Goal: Task Accomplishment & Management: Manage account settings

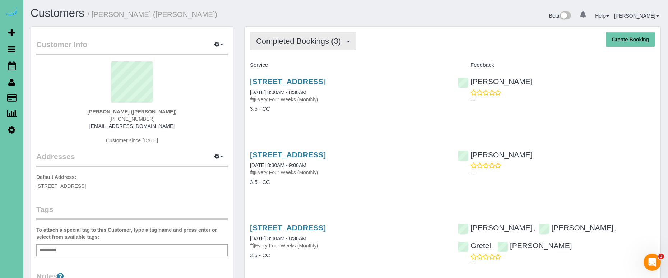
click at [322, 37] on span "Completed Bookings (3)" at bounding box center [300, 41] width 88 height 9
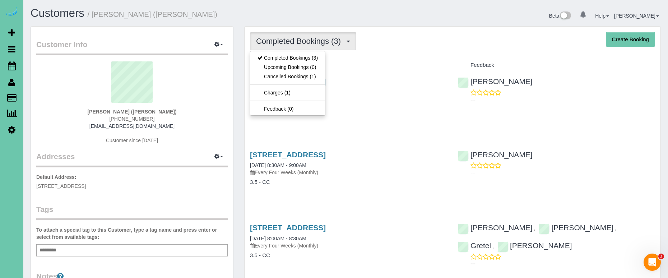
click at [384, 52] on div "Completed Bookings (3) Completed Bookings (3) Upcoming Bookings (0) Cancelled B…" at bounding box center [453, 162] width 416 height 270
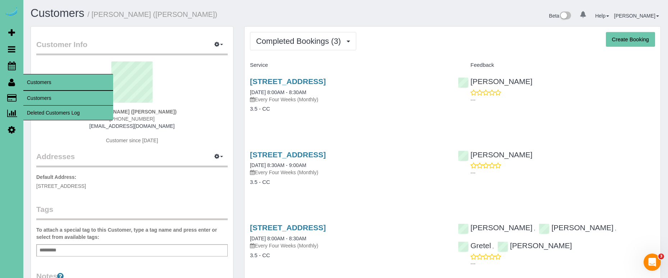
click at [31, 97] on link "Customers" at bounding box center [68, 98] width 90 height 14
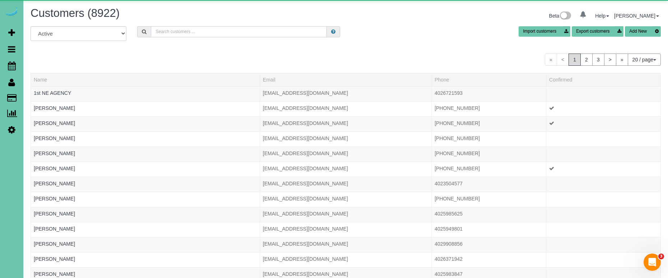
click at [194, 30] on input "text" at bounding box center [239, 31] width 176 height 11
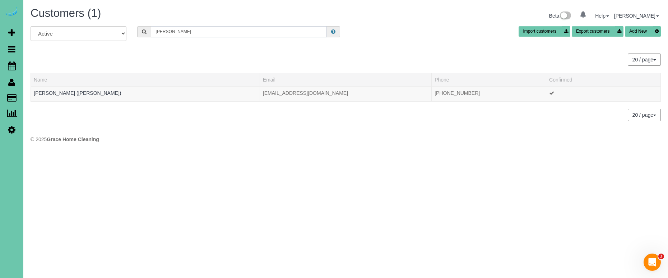
drag, startPoint x: 168, startPoint y: 33, endPoint x: 101, endPoint y: 26, distance: 66.9
click at [102, 26] on div "All Active Archived meg olson Import customers Export customers Add New" at bounding box center [345, 36] width 641 height 20
type input "Mary m"
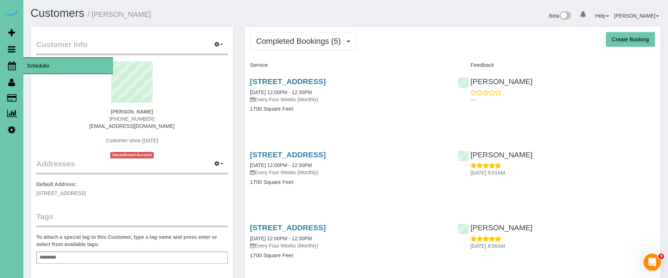
drag, startPoint x: 13, startPoint y: 65, endPoint x: 20, endPoint y: 65, distance: 6.8
click at [13, 65] on icon at bounding box center [12, 65] width 8 height 9
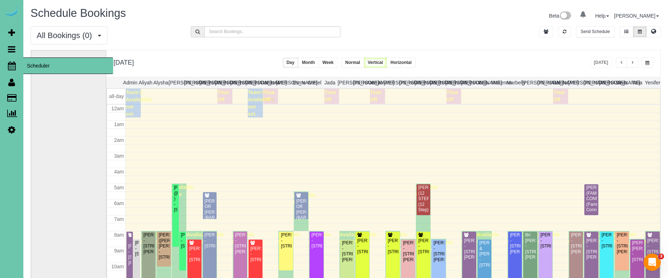
scroll to position [95, 0]
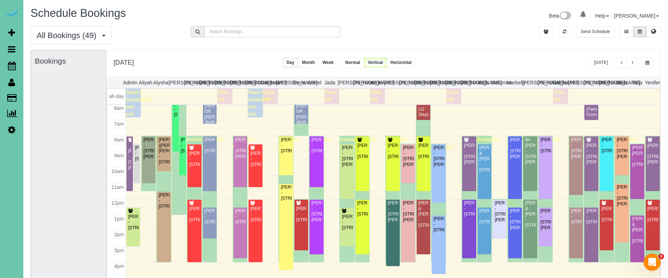
click at [633, 59] on button "button" at bounding box center [632, 62] width 11 height 10
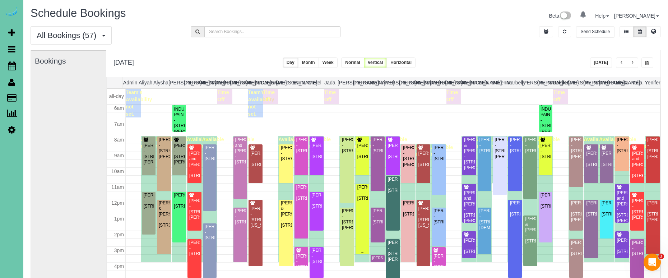
click at [365, 200] on div "Jessica Blaylock - 2025 S 80th Ave, Omaha, NE 68124" at bounding box center [362, 193] width 11 height 17
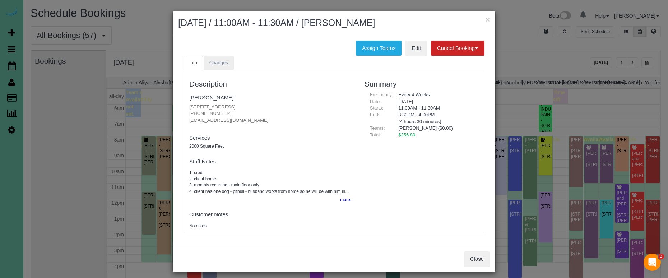
drag, startPoint x: 220, startPoint y: 63, endPoint x: 229, endPoint y: 62, distance: 9.4
click at [221, 63] on span "Changes" at bounding box center [218, 62] width 19 height 5
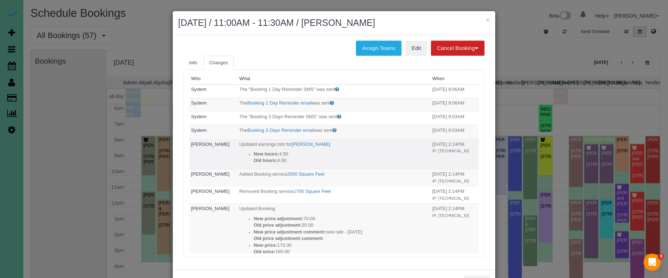
scroll to position [0, 0]
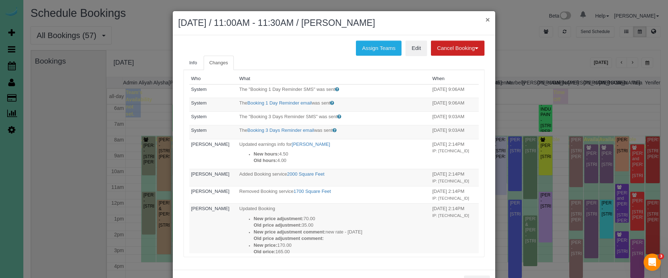
click at [487, 17] on button "×" at bounding box center [488, 20] width 4 height 8
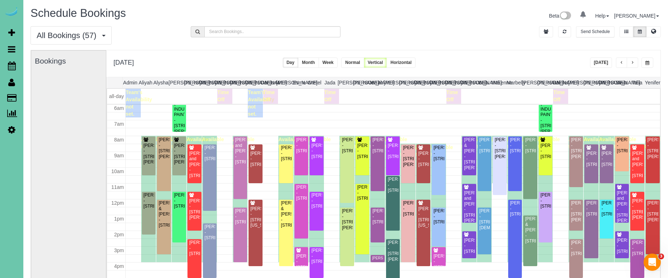
click at [635, 62] on button "button" at bounding box center [632, 62] width 11 height 10
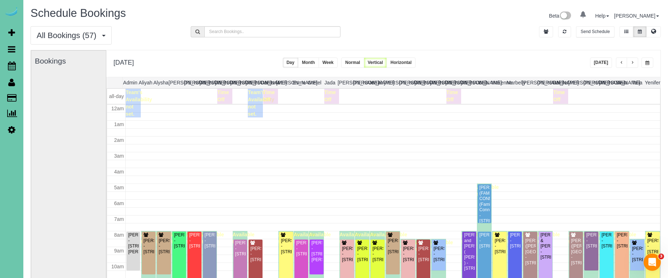
scroll to position [95, 0]
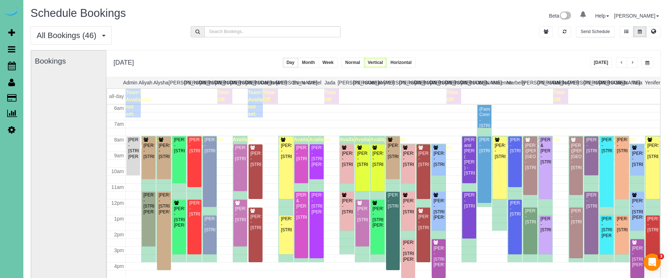
click at [644, 63] on button "button" at bounding box center [648, 62] width 12 height 10
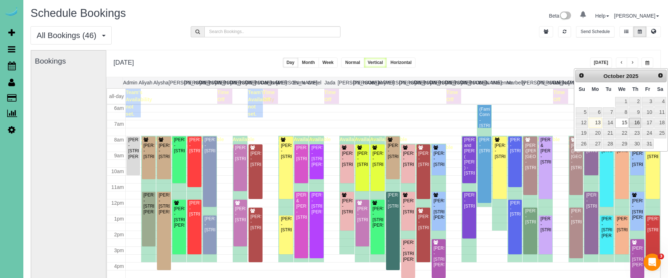
click at [636, 124] on link "16" at bounding box center [635, 123] width 12 height 10
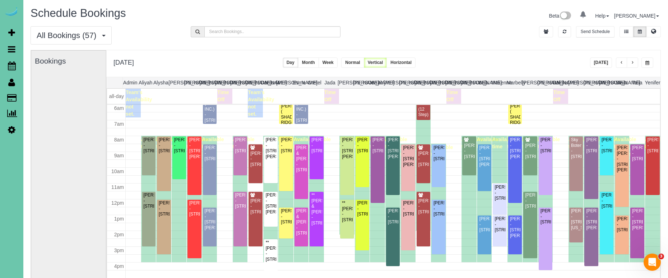
click at [631, 63] on button "button" at bounding box center [632, 62] width 11 height 10
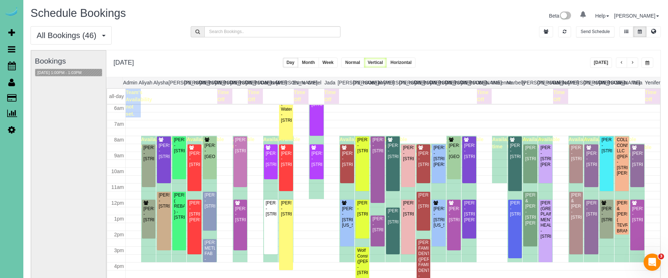
click at [645, 59] on button "button" at bounding box center [648, 62] width 12 height 10
type input "**********"
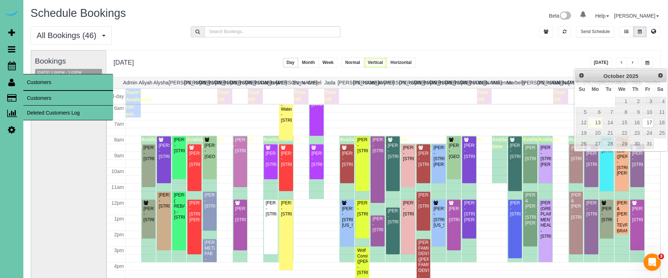
click at [56, 103] on link "Customers" at bounding box center [68, 98] width 90 height 14
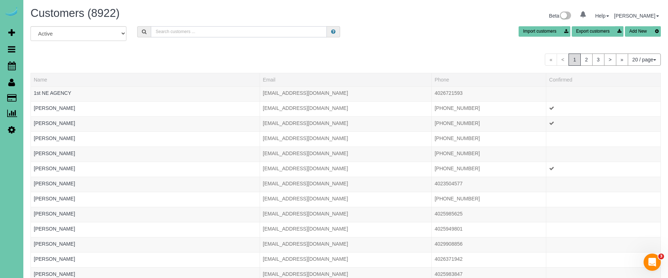
click at [197, 31] on input "text" at bounding box center [239, 31] width 176 height 11
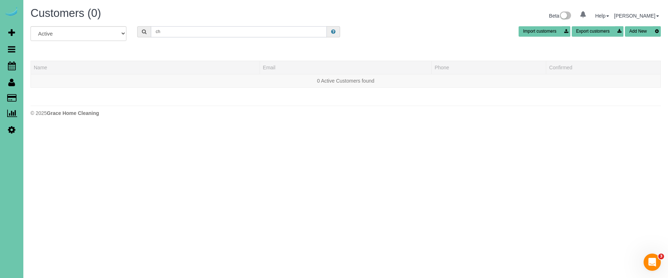
type input "c"
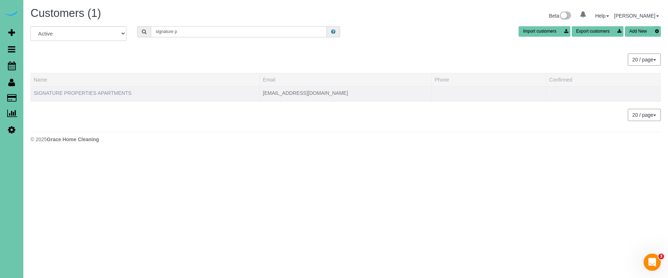
type input "signature p"
click at [116, 91] on link "SIGNATURE PROPERTIES APARTMENTS" at bounding box center [83, 93] width 98 height 6
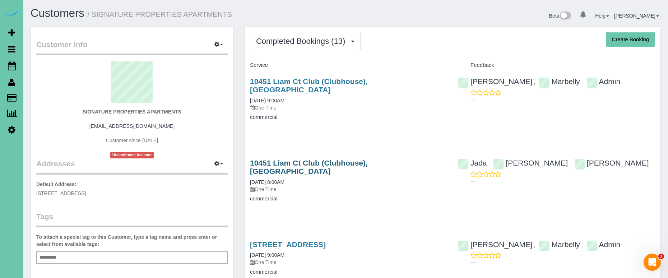
click at [368, 159] on link "10451 Liam Ct Club (Clubhouse), Omaha, NE 68122" at bounding box center [309, 167] width 118 height 17
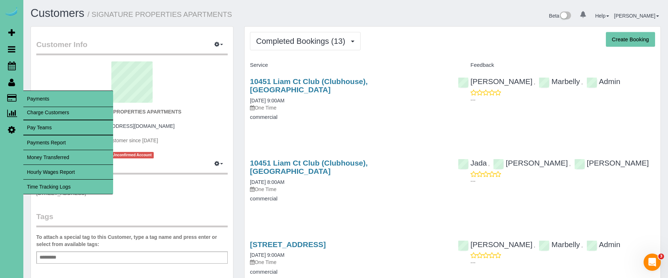
click at [99, 188] on link "Time Tracking Logs" at bounding box center [68, 187] width 90 height 14
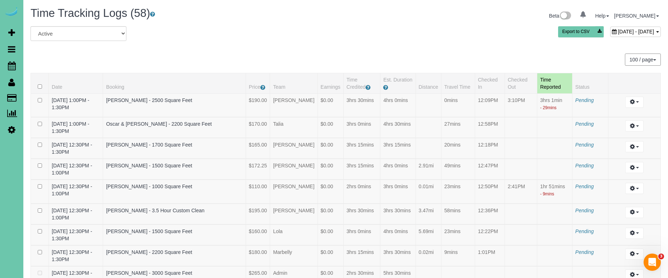
click at [618, 31] on span "October 13, 2025 - October 13, 2025" at bounding box center [636, 32] width 36 height 6
type input "**********"
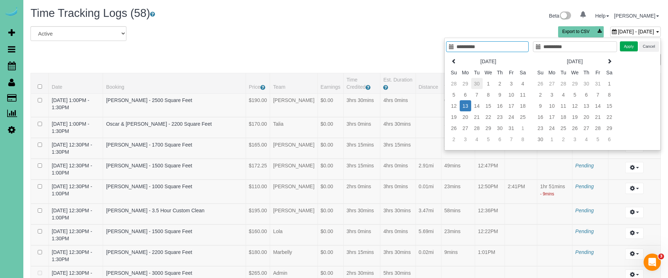
type input "**********"
click at [390, 34] on div "October 13, 2025 - October 13, 2025 Export to CSV" at bounding box center [453, 33] width 428 height 14
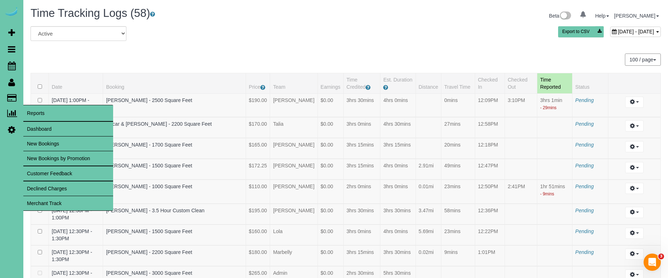
drag, startPoint x: 59, startPoint y: 129, endPoint x: 106, endPoint y: 114, distance: 49.7
click at [59, 129] on link "Dashboard" at bounding box center [68, 129] width 90 height 14
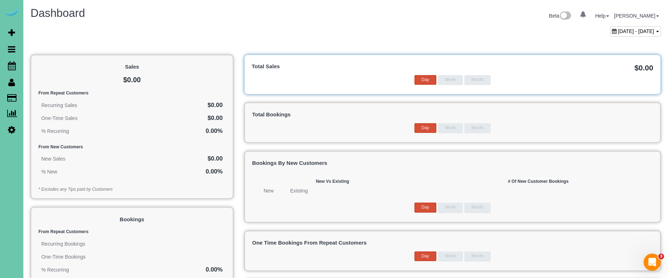
drag, startPoint x: 577, startPoint y: 31, endPoint x: 565, endPoint y: 29, distance: 12.7
click at [618, 31] on span "September 13, 2025 - October 13, 2025" at bounding box center [636, 31] width 36 height 6
type input "**********"
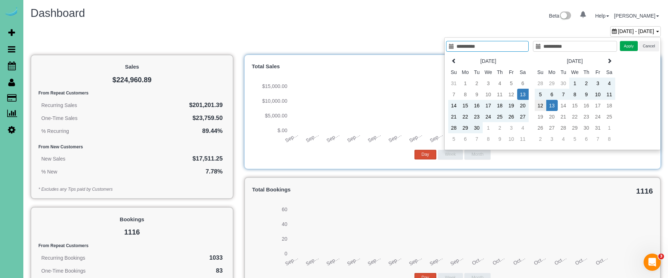
type input "**********"
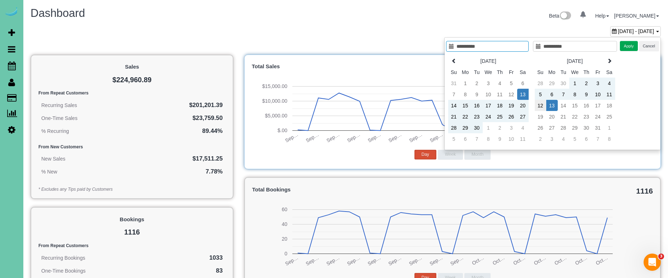
click at [538, 108] on td "12" at bounding box center [540, 105] width 11 height 11
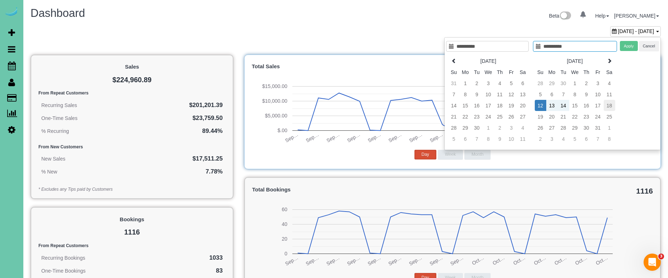
type input "**********"
click at [610, 106] on td "18" at bounding box center [609, 105] width 11 height 11
click at [621, 45] on button "Apply" at bounding box center [629, 46] width 18 height 10
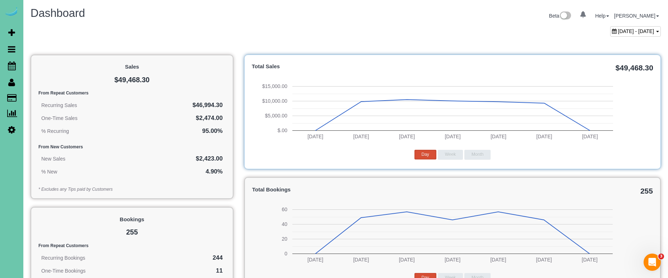
drag, startPoint x: 609, startPoint y: 31, endPoint x: 597, endPoint y: 44, distance: 17.8
click at [618, 31] on span "[DATE] - [DATE]" at bounding box center [636, 31] width 36 height 6
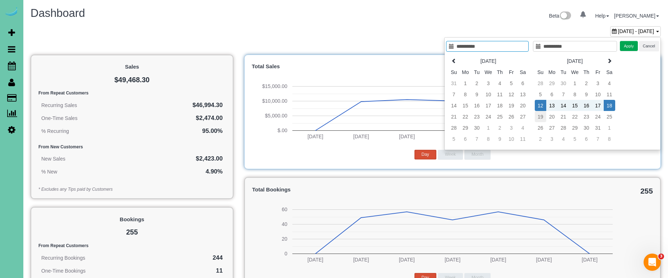
type input "**********"
click at [538, 116] on td "19" at bounding box center [540, 116] width 11 height 11
type input "**********"
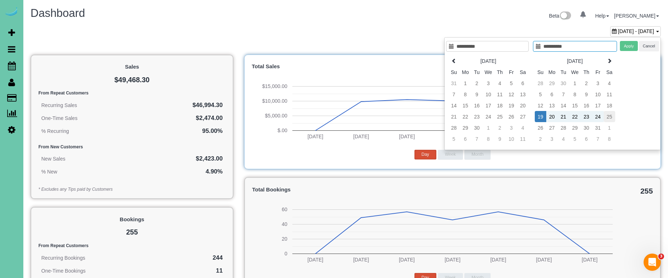
click at [609, 116] on td "25" at bounding box center [609, 116] width 11 height 11
click at [628, 43] on button "Apply" at bounding box center [629, 46] width 18 height 10
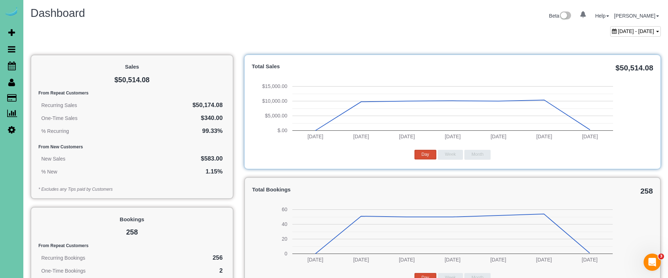
click at [618, 33] on span "October 19, 2025 - October 25, 2025" at bounding box center [636, 31] width 36 height 6
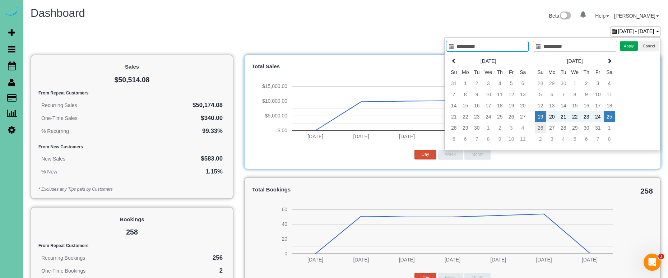
type input "**********"
click at [539, 125] on td "26" at bounding box center [540, 127] width 11 height 11
type input "**********"
click at [612, 126] on td "1" at bounding box center [609, 127] width 11 height 11
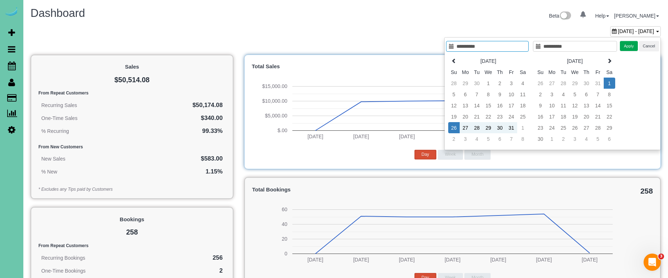
type input "**********"
drag, startPoint x: 632, startPoint y: 43, endPoint x: 622, endPoint y: 45, distance: 9.9
click at [629, 43] on button "Apply" at bounding box center [629, 46] width 18 height 10
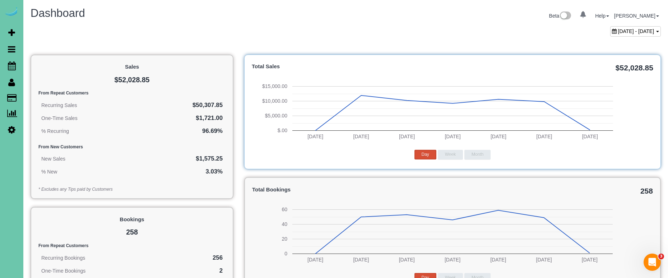
drag, startPoint x: 63, startPoint y: 73, endPoint x: 43, endPoint y: 72, distance: 19.4
click at [62, 73] on div "Sales $52,028.85 From Repeat Customers Recurring Sales $50,307.85 One-Time Sale…" at bounding box center [132, 127] width 203 height 145
click at [13, 66] on icon at bounding box center [12, 65] width 8 height 9
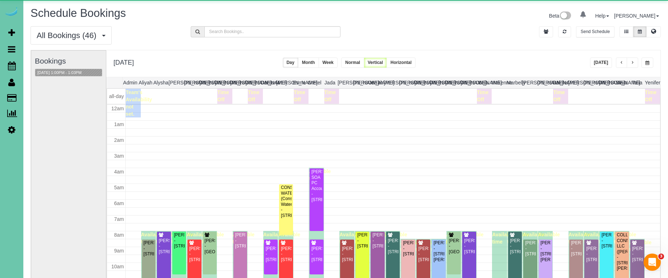
scroll to position [95, 0]
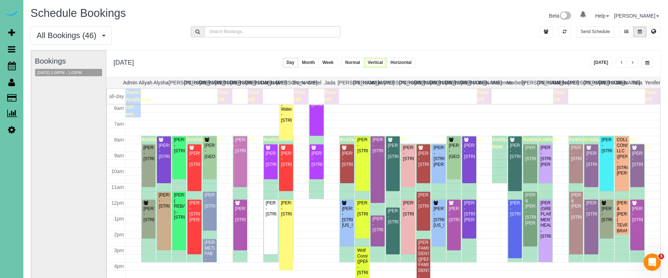
click at [621, 60] on button "button" at bounding box center [621, 62] width 11 height 10
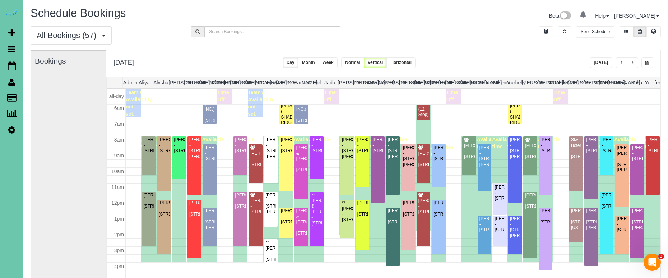
click at [647, 63] on span "button" at bounding box center [648, 63] width 4 height 4
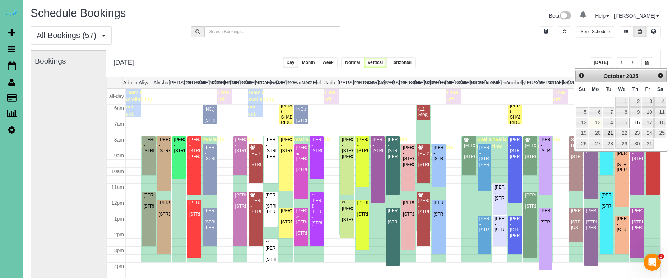
scroll to position [1, 0]
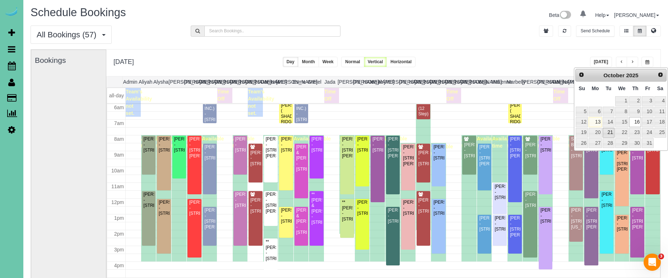
click at [610, 131] on link "21" at bounding box center [608, 133] width 11 height 10
type input "**********"
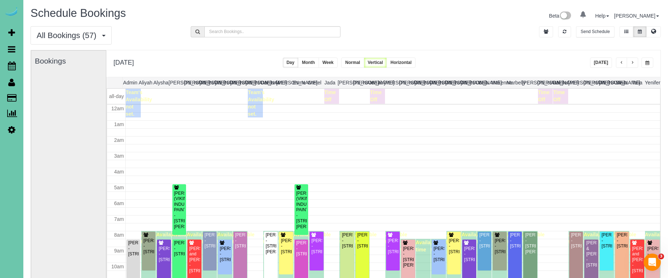
scroll to position [97, 0]
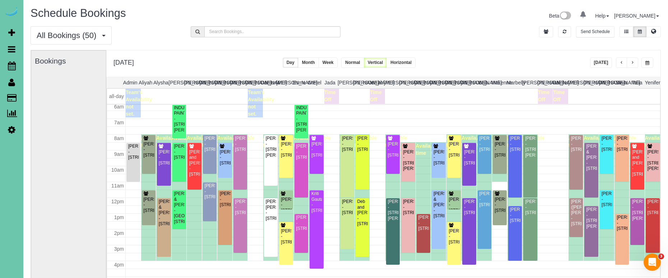
click at [645, 59] on button "button" at bounding box center [648, 62] width 12 height 10
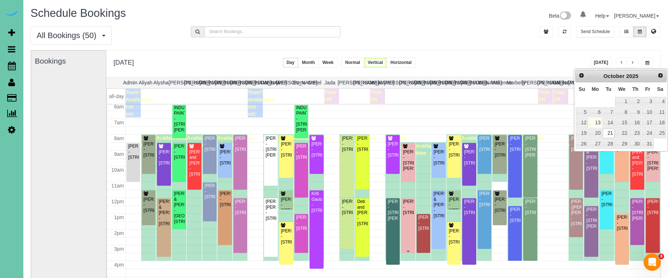
click at [411, 216] on div "Pat O'Neil - 6202 N 170th Ave, Omaha, NE 68116" at bounding box center [408, 207] width 11 height 17
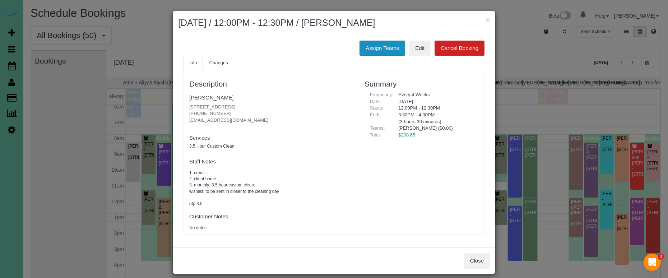
drag, startPoint x: 379, startPoint y: 45, endPoint x: 362, endPoint y: 49, distance: 17.4
click at [379, 45] on button "Assign Teams" at bounding box center [383, 48] width 46 height 15
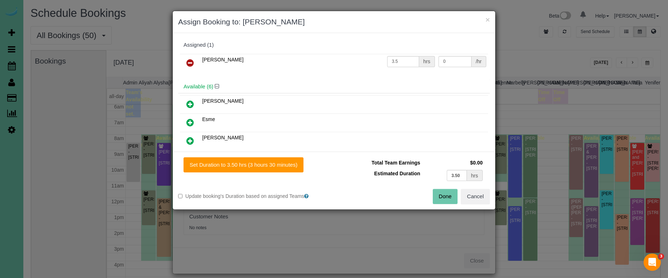
drag, startPoint x: 488, startPoint y: 196, endPoint x: 475, endPoint y: 226, distance: 32.5
click at [488, 196] on button "Cancel" at bounding box center [475, 196] width 29 height 15
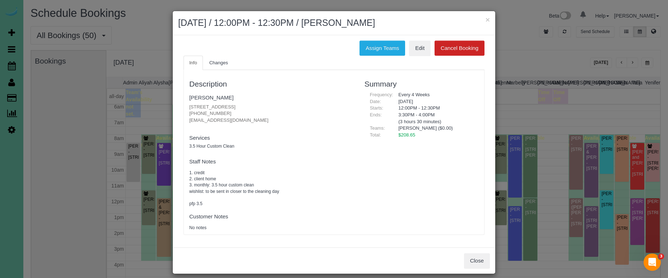
drag, startPoint x: 471, startPoint y: 257, endPoint x: 469, endPoint y: 253, distance: 4.5
click at [470, 257] on button "Close" at bounding box center [477, 260] width 26 height 15
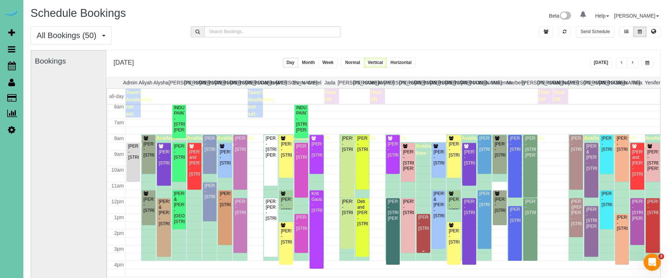
click at [426, 231] on div "Ashley Scheffer - 200 S 31st Ave; Apt 4603, Omaha, NE 68131" at bounding box center [423, 223] width 11 height 17
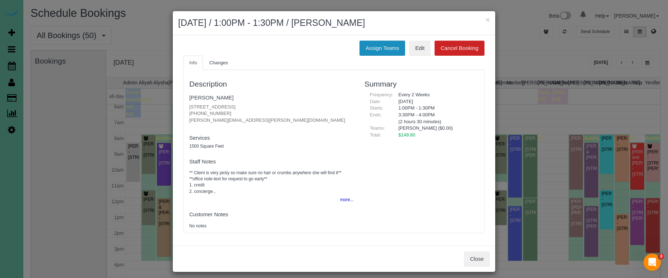
click at [377, 45] on button "Assign Teams" at bounding box center [383, 48] width 46 height 15
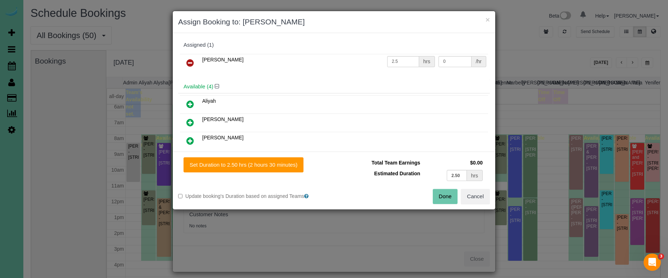
click at [187, 62] on icon at bounding box center [190, 63] width 8 height 9
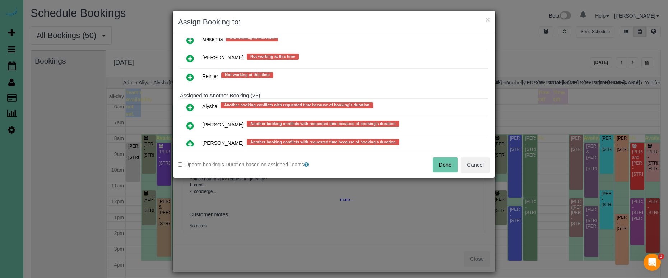
scroll to position [247, 0]
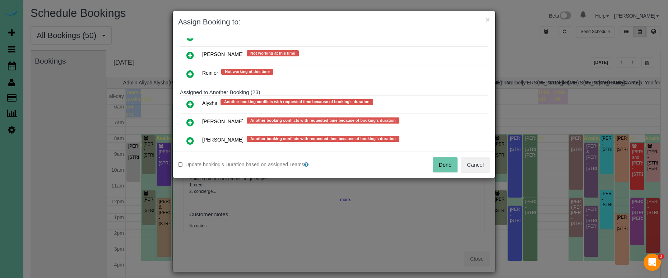
drag, startPoint x: 189, startPoint y: 135, endPoint x: 198, endPoint y: 144, distance: 12.5
click at [189, 135] on link at bounding box center [190, 141] width 17 height 14
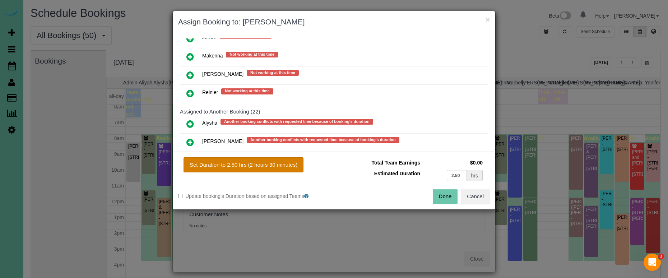
drag, startPoint x: 226, startPoint y: 162, endPoint x: 262, endPoint y: 168, distance: 36.4
click at [228, 162] on button "Set Duration to 2.50 hrs (2 hours 30 minutes)" at bounding box center [244, 164] width 120 height 15
type input "2.50"
click at [443, 198] on button "Done" at bounding box center [445, 196] width 25 height 15
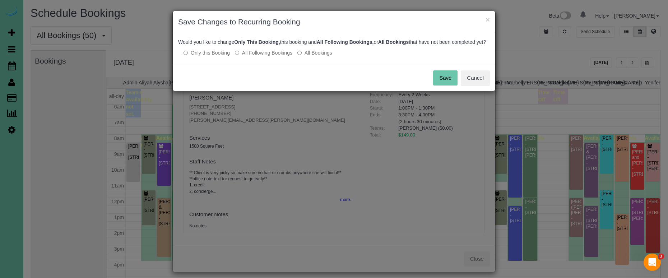
drag, startPoint x: 269, startPoint y: 57, endPoint x: 294, endPoint y: 61, distance: 25.2
click at [269, 56] on label "All Following Bookings" at bounding box center [263, 52] width 57 height 7
click at [440, 85] on button "Save" at bounding box center [445, 77] width 24 height 15
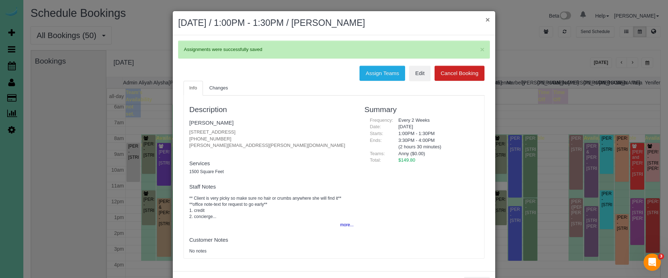
click at [486, 20] on button "×" at bounding box center [488, 20] width 4 height 8
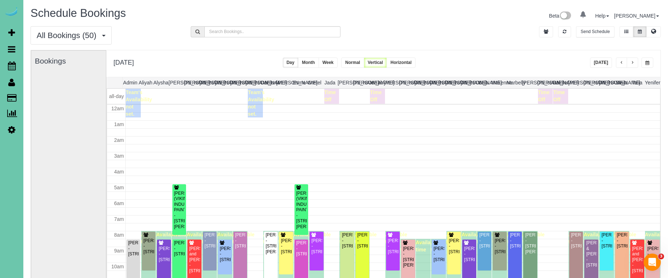
scroll to position [97, 0]
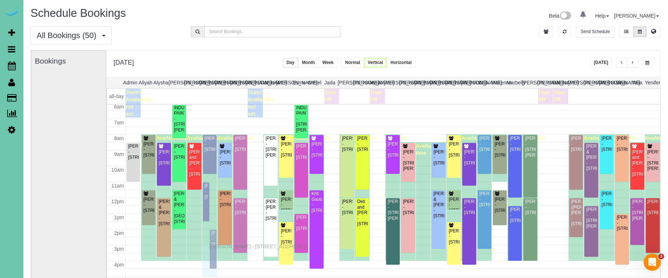
drag, startPoint x: 212, startPoint y: 231, endPoint x: 211, endPoint y: 245, distance: 14.4
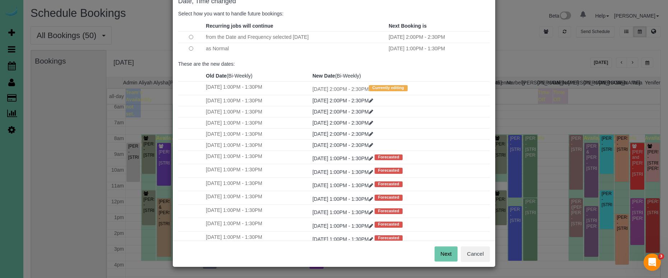
scroll to position [43, 0]
drag, startPoint x: 445, startPoint y: 253, endPoint x: 441, endPoint y: 251, distance: 3.8
click at [445, 253] on button "Next" at bounding box center [446, 254] width 23 height 15
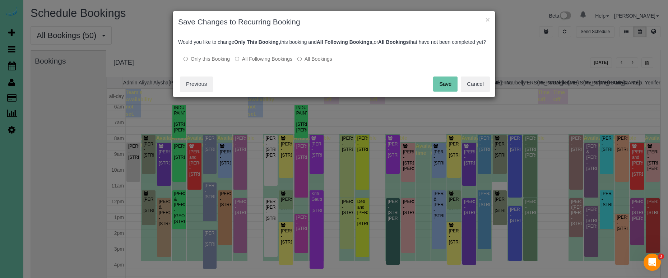
drag, startPoint x: 262, startPoint y: 68, endPoint x: 294, endPoint y: 68, distance: 32.3
click at [262, 63] on label "All Following Bookings" at bounding box center [263, 58] width 57 height 7
click at [449, 92] on button "Save" at bounding box center [445, 84] width 24 height 15
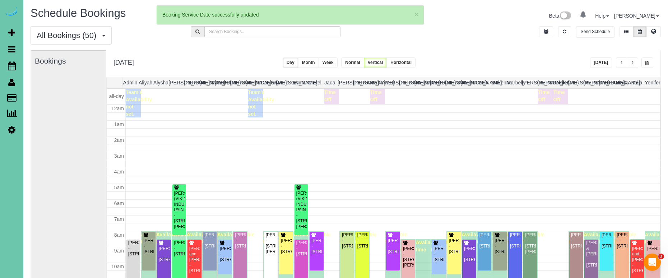
scroll to position [97, 0]
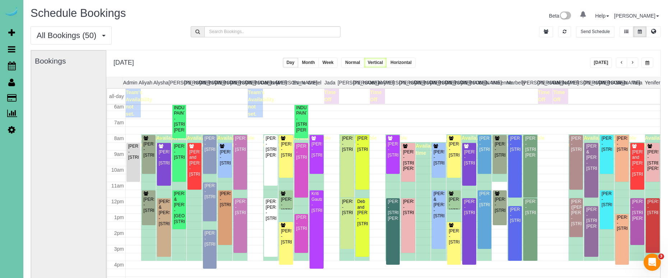
click at [647, 65] on span "button" at bounding box center [648, 63] width 4 height 4
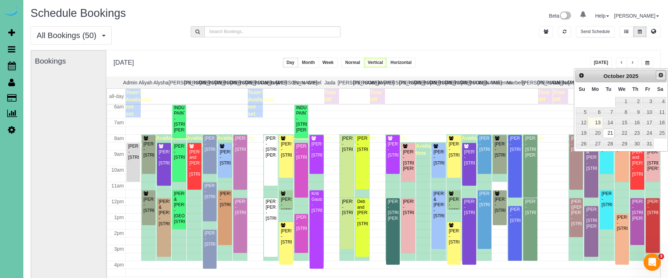
click at [662, 75] on span "Next" at bounding box center [661, 75] width 6 height 6
click at [610, 112] on link "4" at bounding box center [608, 112] width 11 height 10
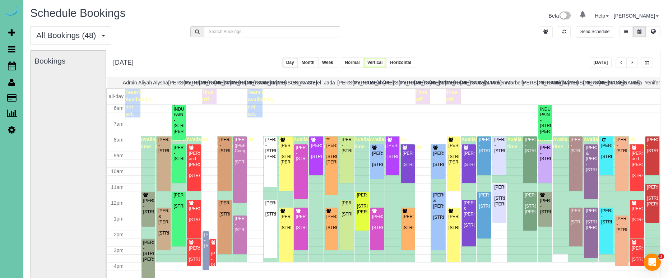
scroll to position [0, 0]
click at [641, 67] on div "**********" at bounding box center [622, 62] width 64 height 10
click at [644, 60] on button "button" at bounding box center [648, 62] width 12 height 10
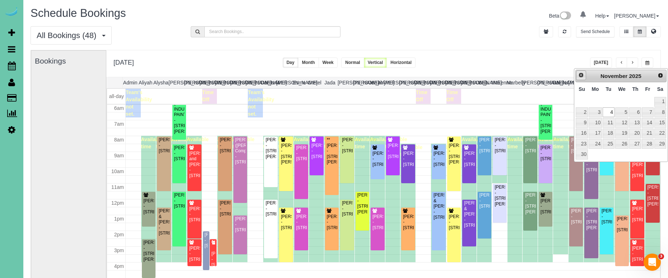
click at [583, 74] on span "Prev" at bounding box center [581, 75] width 6 height 6
click at [592, 133] on link "20" at bounding box center [595, 134] width 13 height 10
type input "**********"
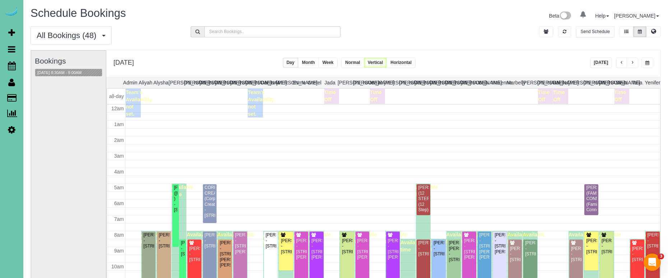
scroll to position [95, 0]
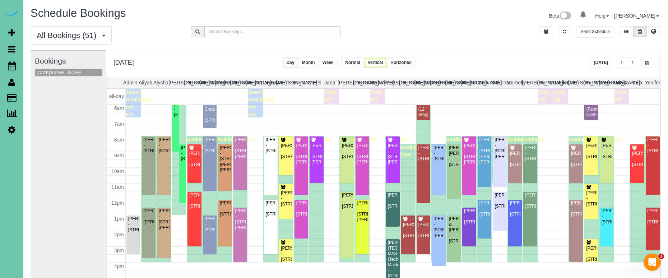
click at [631, 62] on span "button" at bounding box center [633, 63] width 4 height 4
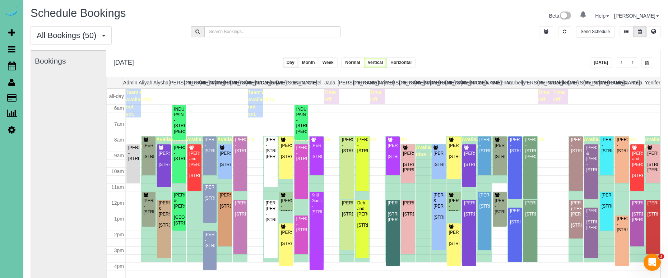
click at [631, 62] on span "button" at bounding box center [633, 63] width 4 height 4
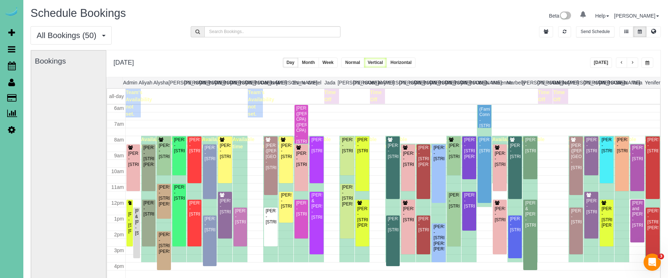
click at [616, 62] on button "button" at bounding box center [621, 62] width 11 height 10
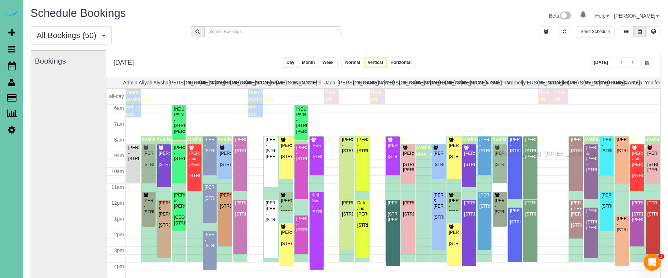
drag, startPoint x: 502, startPoint y: 147, endPoint x: 502, endPoint y: 153, distance: 6.1
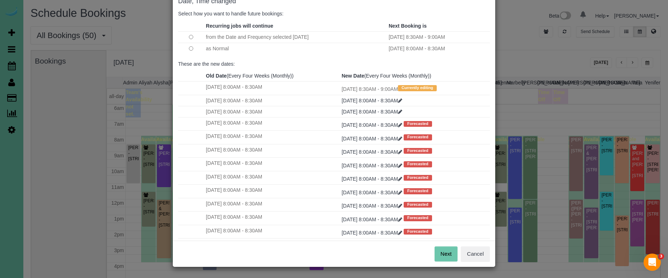
scroll to position [43, 0]
click at [442, 250] on button "Next" at bounding box center [446, 254] width 23 height 15
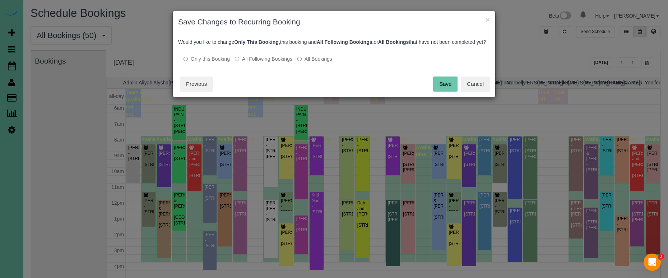
click at [443, 90] on button "Save" at bounding box center [445, 84] width 24 height 15
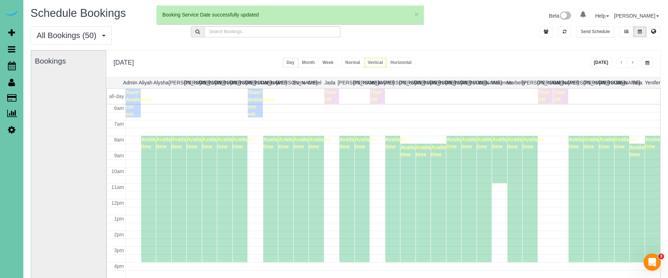
click at [500, 156] on div "Available time" at bounding box center [499, 159] width 15 height 47
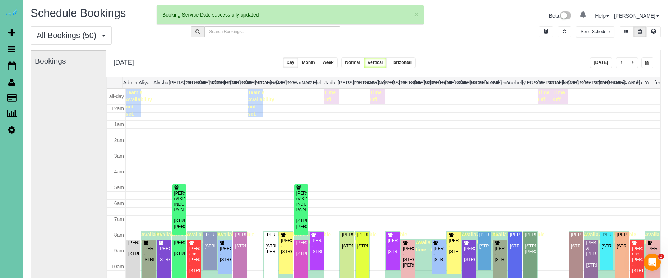
scroll to position [95, 0]
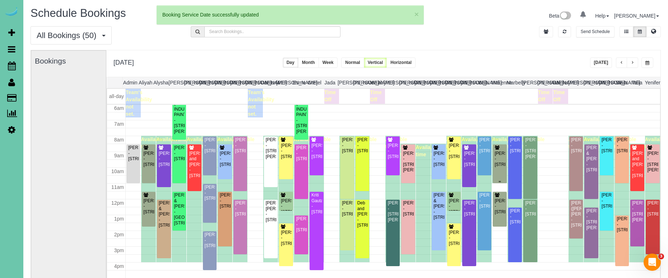
click at [499, 159] on div "Brittany Buete - 15676 King St, Bennington, NE 68007" at bounding box center [499, 159] width 11 height 17
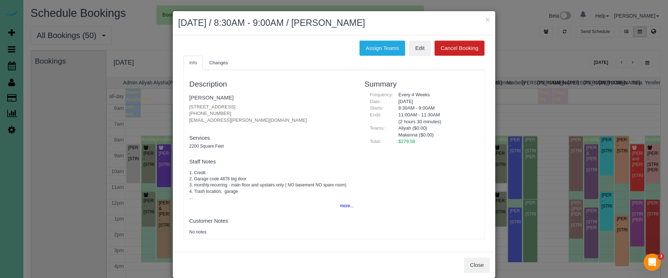
drag, startPoint x: 379, startPoint y: 50, endPoint x: 357, endPoint y: 55, distance: 22.1
click at [379, 50] on button "Assign Teams" at bounding box center [383, 48] width 46 height 15
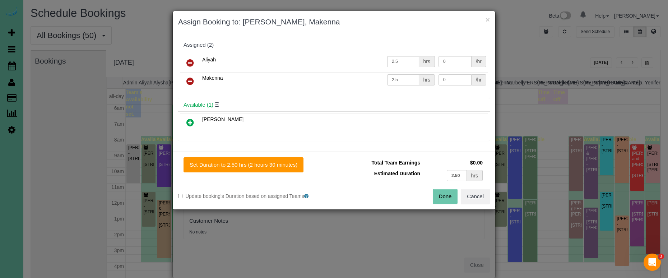
drag, startPoint x: 189, startPoint y: 77, endPoint x: 189, endPoint y: 91, distance: 14.0
click at [189, 77] on icon at bounding box center [190, 81] width 8 height 9
drag, startPoint x: 190, startPoint y: 104, endPoint x: 202, endPoint y: 115, distance: 16.3
click at [190, 104] on icon at bounding box center [190, 104] width 8 height 9
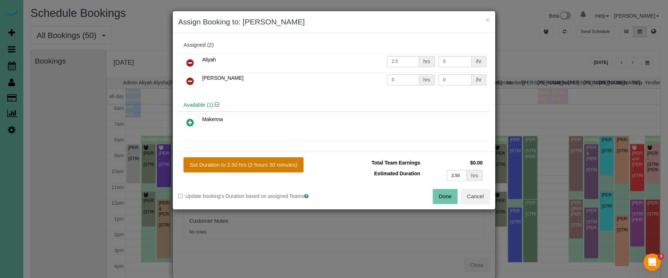
click at [285, 167] on button "Set Duration to 2.50 hrs (2 hours 30 minutes)" at bounding box center [244, 164] width 120 height 15
type input "2.50"
click at [449, 198] on button "Done" at bounding box center [445, 196] width 25 height 15
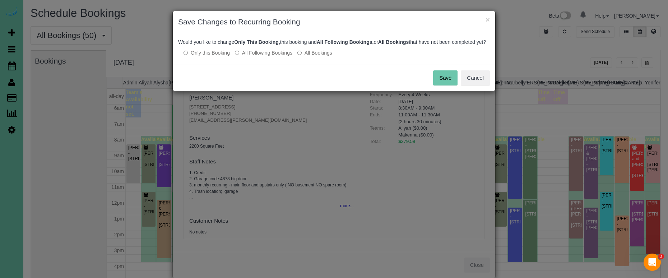
click at [454, 86] on button "Save" at bounding box center [445, 77] width 24 height 15
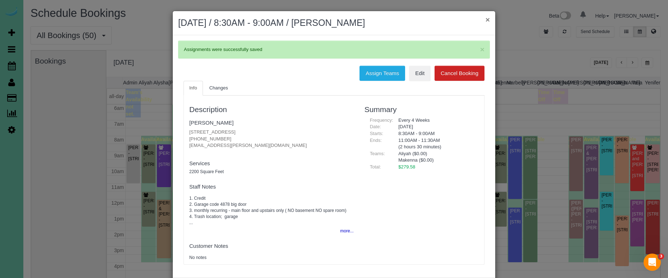
click at [486, 19] on button "×" at bounding box center [488, 20] width 4 height 8
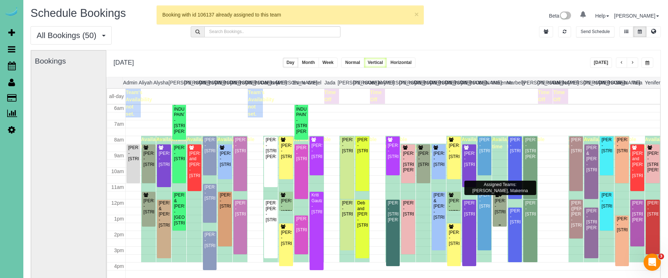
click at [497, 201] on div "Aretha Boex - 6227 N 153rd Street, Omaha, NE 68116" at bounding box center [499, 206] width 11 height 17
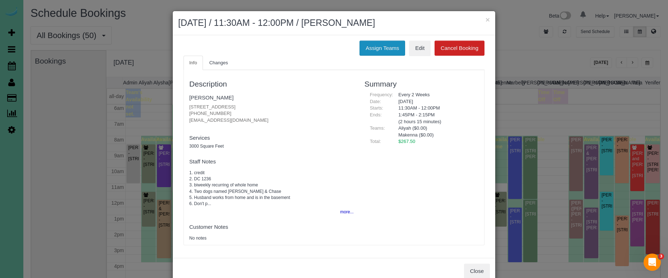
click at [379, 46] on button "Assign Teams" at bounding box center [383, 48] width 46 height 15
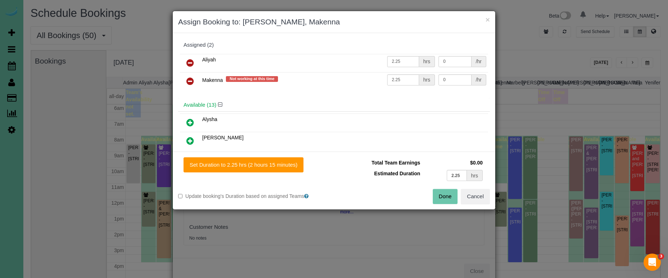
click at [190, 82] on icon at bounding box center [190, 81] width 8 height 9
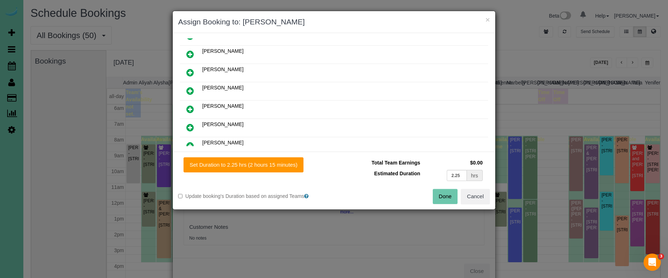
scroll to position [123, 0]
drag, startPoint x: 190, startPoint y: 104, endPoint x: 195, endPoint y: 110, distance: 7.6
click at [190, 104] on link at bounding box center [190, 110] width 17 height 14
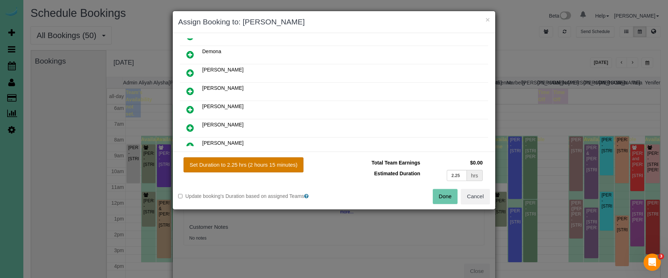
click at [275, 165] on button "Set Duration to 2.25 hrs (2 hours 15 minutes)" at bounding box center [244, 164] width 120 height 15
type input "2.25"
drag, startPoint x: 440, startPoint y: 197, endPoint x: 413, endPoint y: 184, distance: 30.2
click at [440, 196] on button "Done" at bounding box center [445, 196] width 25 height 15
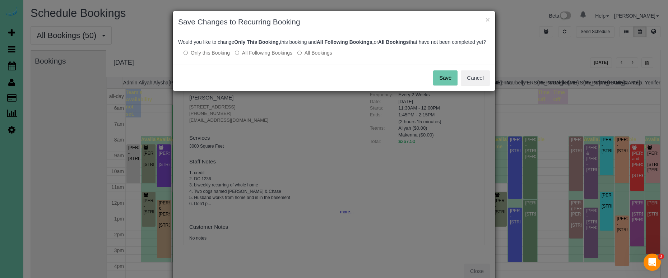
click at [442, 84] on button "Save" at bounding box center [445, 77] width 24 height 15
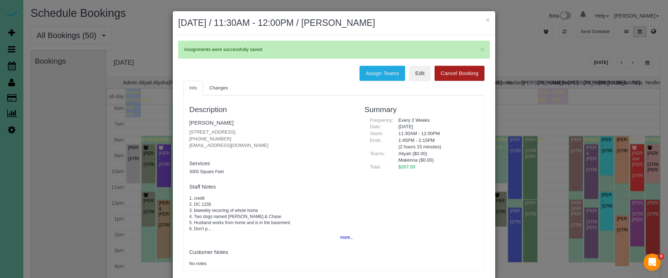
drag, startPoint x: 487, startPoint y: 20, endPoint x: 435, endPoint y: 37, distance: 55.1
click at [487, 21] on button "×" at bounding box center [488, 20] width 4 height 8
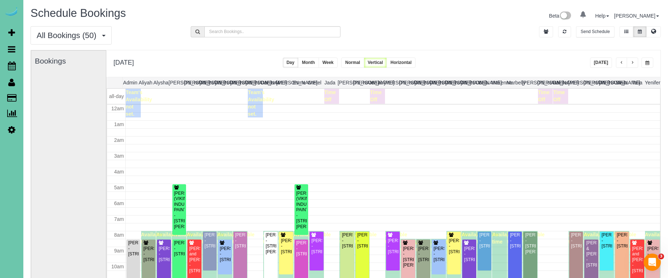
scroll to position [95, 0]
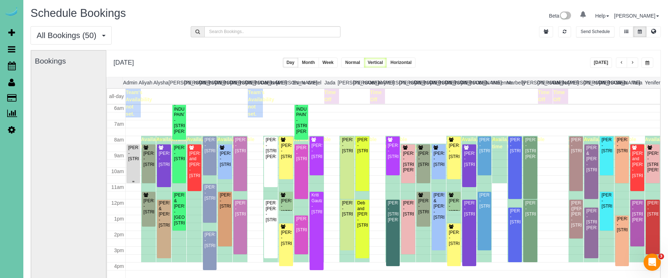
click at [134, 157] on div "Sarah Nickolaison - 18805 Redwood St, Omaha, NE 68136" at bounding box center [133, 153] width 11 height 17
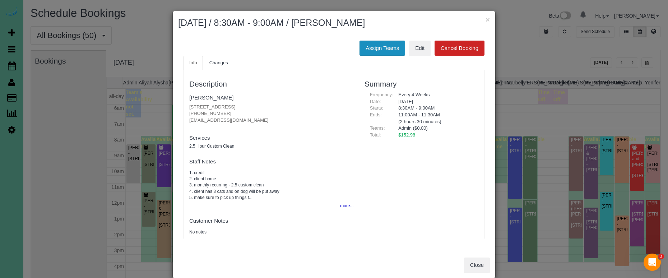
click at [381, 43] on button "Assign Teams" at bounding box center [383, 48] width 46 height 15
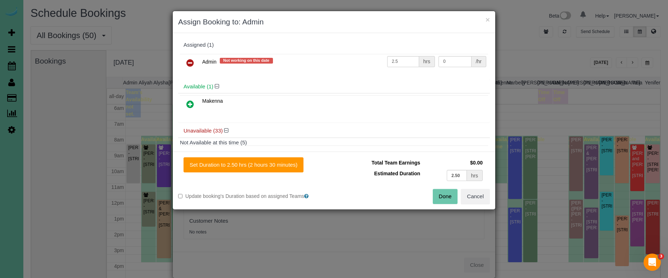
drag, startPoint x: 187, startPoint y: 63, endPoint x: 188, endPoint y: 68, distance: 5.4
click at [187, 63] on icon at bounding box center [190, 63] width 8 height 9
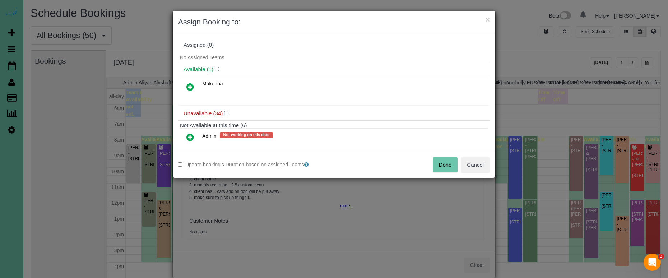
click at [190, 92] on link at bounding box center [190, 87] width 17 height 14
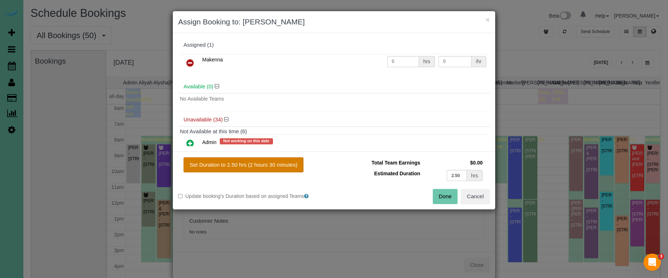
click at [277, 159] on button "Set Duration to 2.50 hrs (2 hours 30 minutes)" at bounding box center [244, 164] width 120 height 15
type input "2.50"
drag, startPoint x: 440, startPoint y: 190, endPoint x: 422, endPoint y: 181, distance: 20.4
click at [440, 190] on button "Done" at bounding box center [445, 196] width 25 height 15
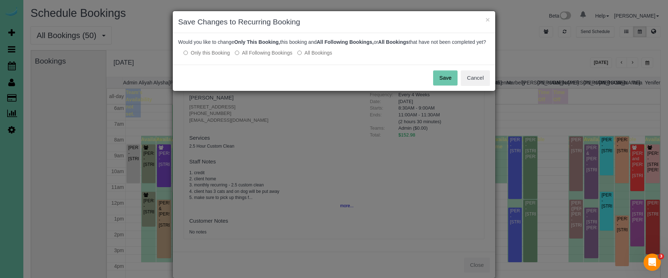
drag, startPoint x: 245, startPoint y: 60, endPoint x: 263, endPoint y: 61, distance: 18.7
click at [247, 56] on label "All Following Bookings" at bounding box center [263, 52] width 57 height 7
click at [447, 83] on button "Save" at bounding box center [445, 77] width 24 height 15
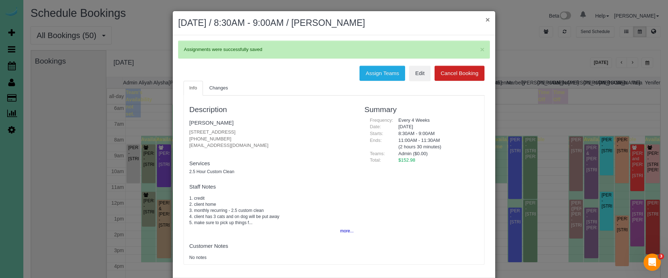
click at [489, 18] on button "×" at bounding box center [488, 20] width 4 height 8
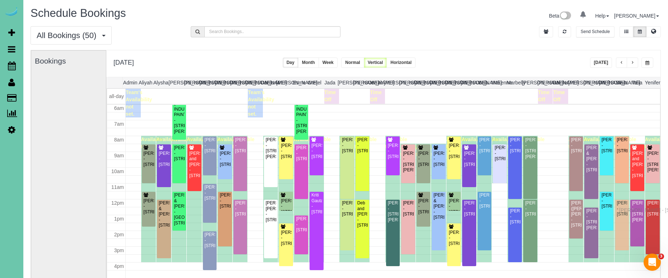
drag, startPoint x: 622, startPoint y: 225, endPoint x: 621, endPoint y: 209, distance: 15.5
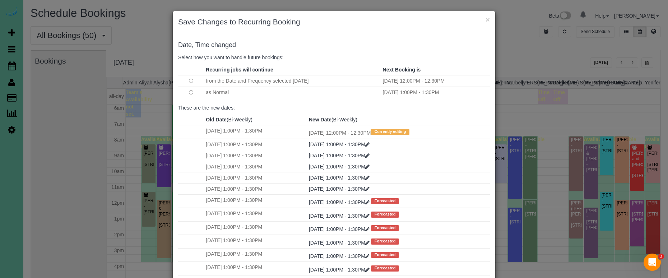
click at [491, 17] on div "× Save Changes to Recurring Booking" at bounding box center [334, 22] width 323 height 22
drag, startPoint x: 488, startPoint y: 18, endPoint x: 494, endPoint y: 25, distance: 9.9
click at [488, 18] on button "×" at bounding box center [488, 20] width 4 height 8
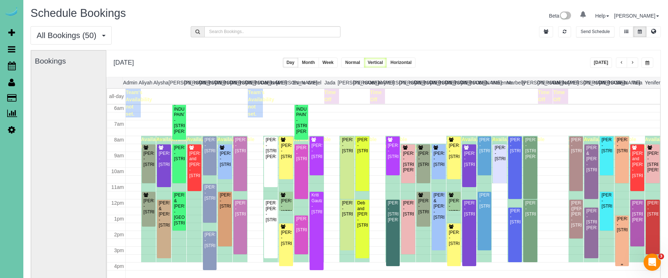
click at [623, 229] on div "Janine Jarecki - 1715 S 176th St, Omaha, NE 68130" at bounding box center [622, 224] width 11 height 17
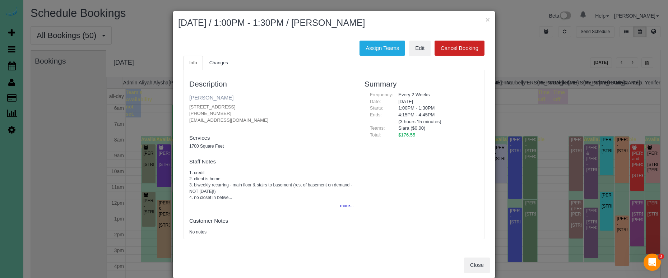
click at [214, 96] on link "Janine Jarecki" at bounding box center [211, 97] width 44 height 6
drag, startPoint x: 488, startPoint y: 20, endPoint x: 528, endPoint y: 70, distance: 64.1
click at [488, 20] on button "×" at bounding box center [488, 20] width 4 height 8
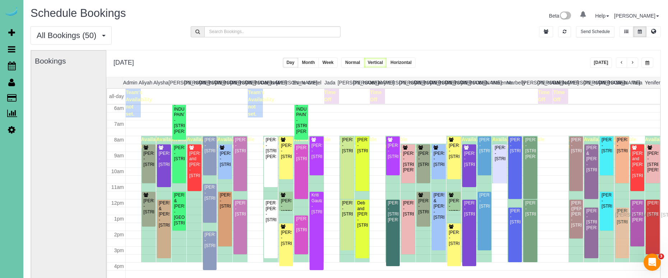
scroll to position [98, 0]
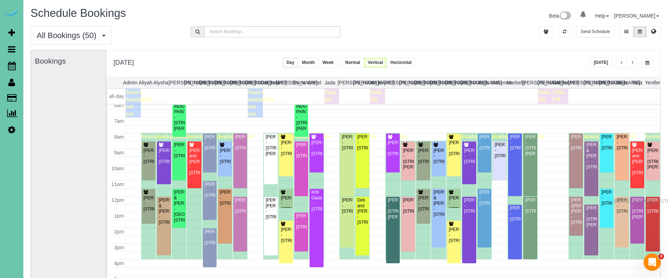
drag, startPoint x: 622, startPoint y: 221, endPoint x: 615, endPoint y: 200, distance: 21.4
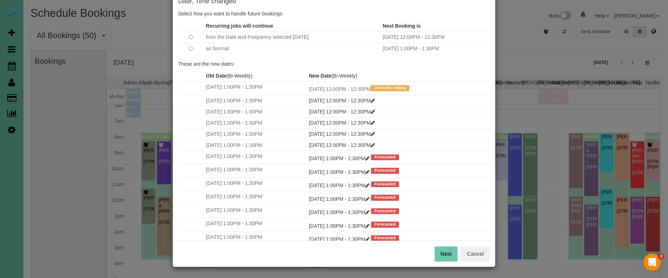
scroll to position [43, 0]
click at [451, 254] on button "Next" at bounding box center [446, 254] width 23 height 15
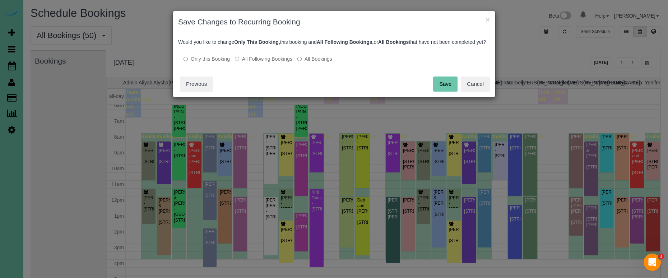
drag, startPoint x: 270, startPoint y: 65, endPoint x: 310, endPoint y: 71, distance: 40.2
click at [270, 63] on label "All Following Bookings" at bounding box center [263, 58] width 57 height 7
click at [443, 92] on button "Save" at bounding box center [445, 84] width 24 height 15
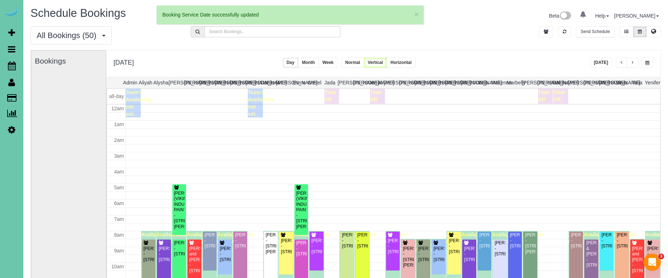
scroll to position [98, 0]
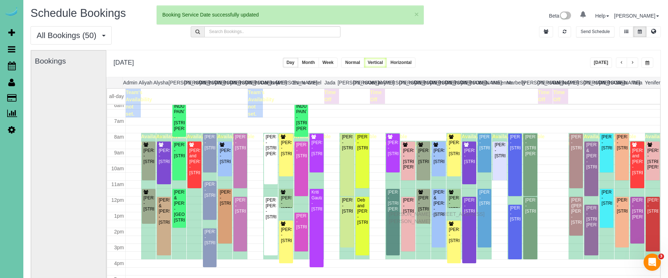
drag, startPoint x: 391, startPoint y: 221, endPoint x: 391, endPoint y: 213, distance: 8.6
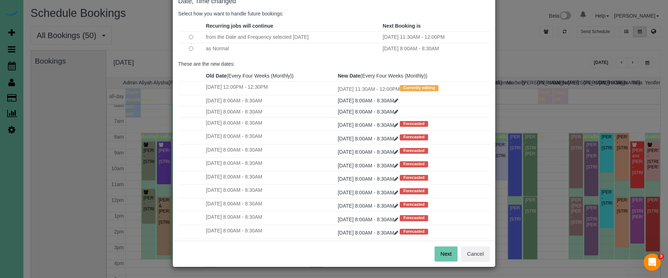
scroll to position [43, 0]
click at [439, 253] on button "Next" at bounding box center [446, 254] width 23 height 15
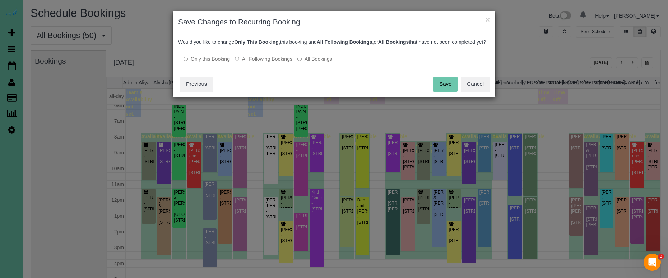
scroll to position [0, 0]
click at [443, 92] on button "Save" at bounding box center [445, 84] width 24 height 15
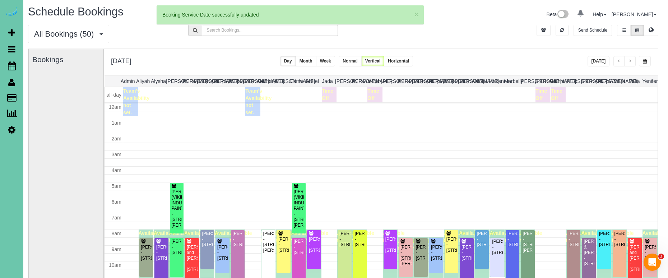
scroll to position [98, 0]
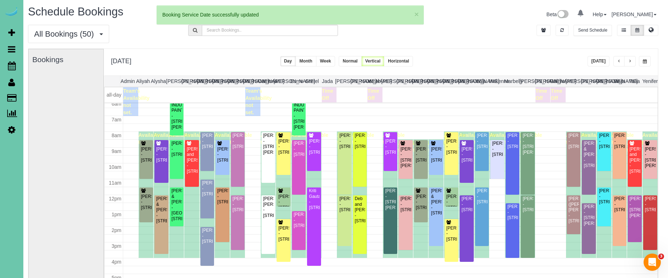
click at [629, 61] on span "button" at bounding box center [630, 61] width 4 height 4
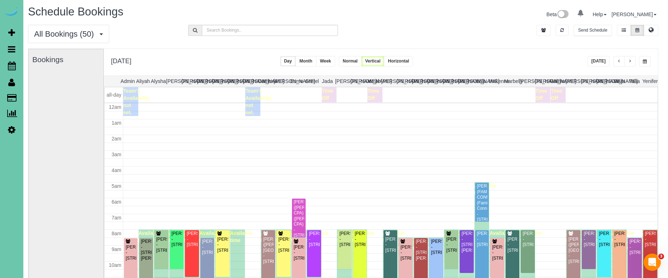
scroll to position [95, 0]
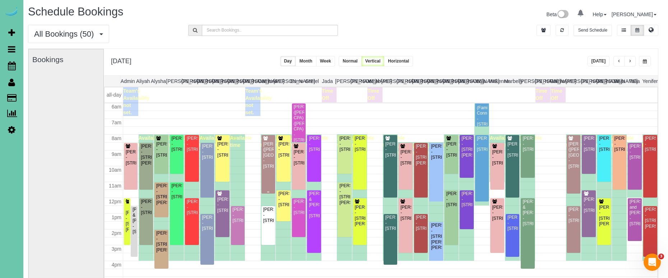
click at [273, 151] on div "RYAN SATTERLEE (FARNAM 1600 BUILDING) - 300 S 16th St, Omaha, NE 68102" at bounding box center [268, 156] width 11 height 28
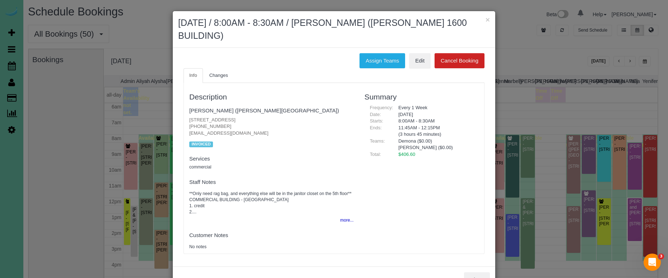
drag, startPoint x: 367, startPoint y: 56, endPoint x: 344, endPoint y: 60, distance: 23.3
click at [367, 56] on button "Assign Teams" at bounding box center [383, 60] width 46 height 15
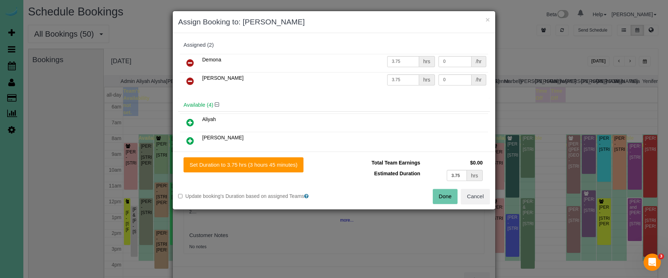
drag, startPoint x: 192, startPoint y: 79, endPoint x: 190, endPoint y: 92, distance: 12.3
click at [192, 79] on icon at bounding box center [190, 81] width 8 height 9
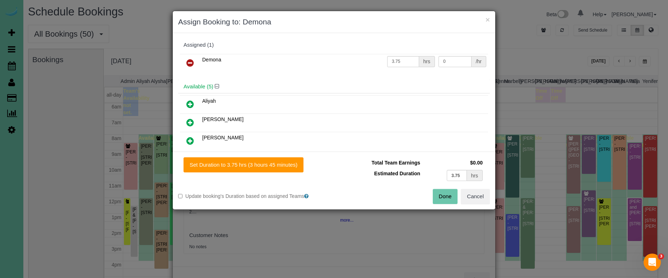
drag, startPoint x: 194, startPoint y: 135, endPoint x: 214, endPoint y: 145, distance: 21.5
click at [194, 135] on link at bounding box center [190, 141] width 17 height 14
drag, startPoint x: 270, startPoint y: 162, endPoint x: 311, endPoint y: 163, distance: 41.3
click at [272, 162] on button "Set Duration to 3.75 hrs (3 hours 45 minutes)" at bounding box center [244, 164] width 120 height 15
type input "3.75"
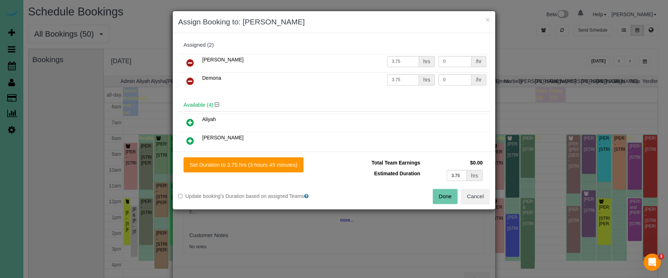
click at [444, 193] on button "Done" at bounding box center [445, 196] width 25 height 15
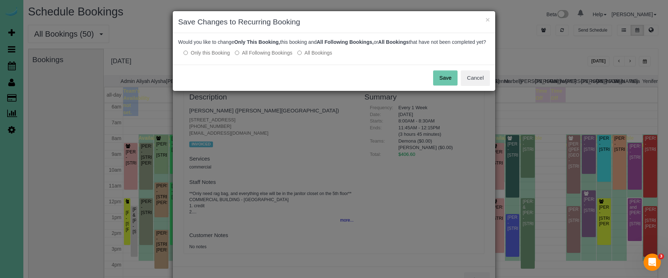
drag, startPoint x: 442, startPoint y: 81, endPoint x: 444, endPoint y: 77, distance: 4.7
click at [442, 81] on button "Save" at bounding box center [445, 77] width 24 height 15
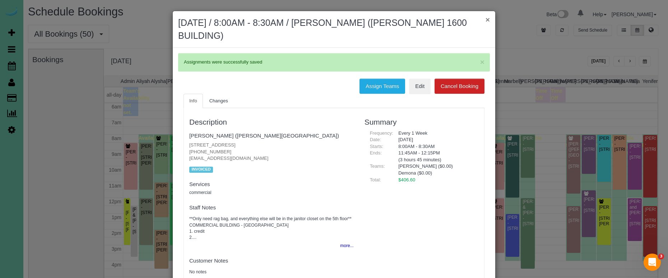
click at [486, 18] on button "×" at bounding box center [488, 20] width 4 height 8
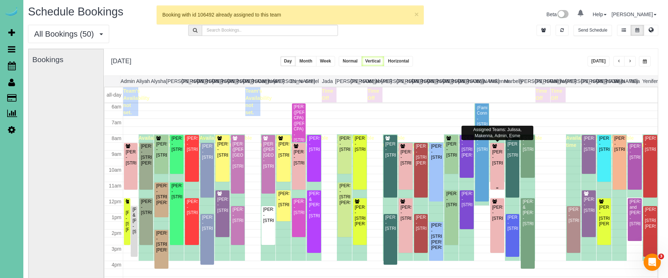
click at [502, 166] on div "Cheri Hassenstab - 4205 S 223rd Plaza Cir, Elkhorn, NE 68022" at bounding box center [497, 157] width 11 height 17
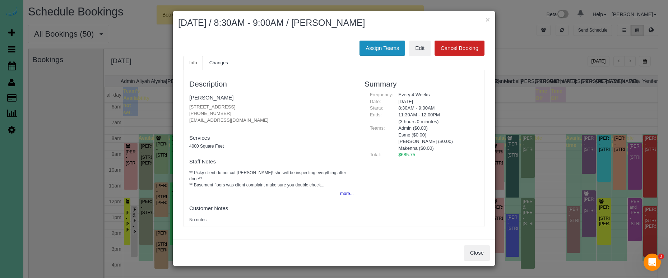
click at [388, 47] on button "Assign Teams" at bounding box center [383, 48] width 46 height 15
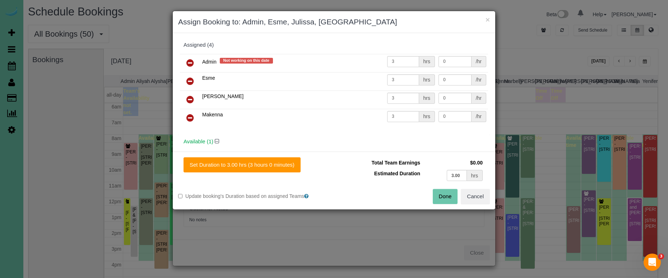
click at [190, 61] on icon at bounding box center [190, 63] width 8 height 9
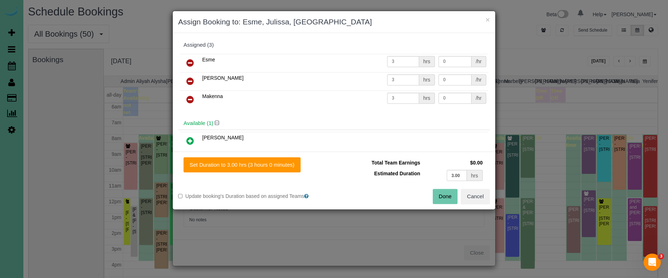
drag, startPoint x: 189, startPoint y: 98, endPoint x: 191, endPoint y: 111, distance: 13.2
click at [189, 98] on icon at bounding box center [190, 99] width 8 height 9
click at [192, 139] on icon at bounding box center [190, 141] width 8 height 9
drag, startPoint x: 463, startPoint y: 176, endPoint x: 424, endPoint y: 167, distance: 40.7
click at [424, 168] on tbody "Total Team Earnings $0.00 Estimated Duration 3.00 hrs" at bounding box center [412, 170] width 145 height 26
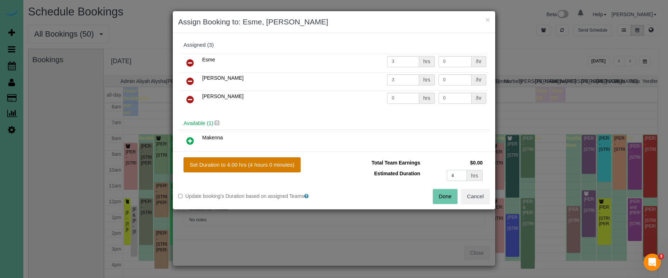
type input "4"
drag, startPoint x: 244, startPoint y: 163, endPoint x: 358, endPoint y: 183, distance: 115.3
click at [250, 164] on button "Set Duration to 4.00 hrs (4 hours 0 minutes)" at bounding box center [242, 164] width 117 height 15
type input "4.00"
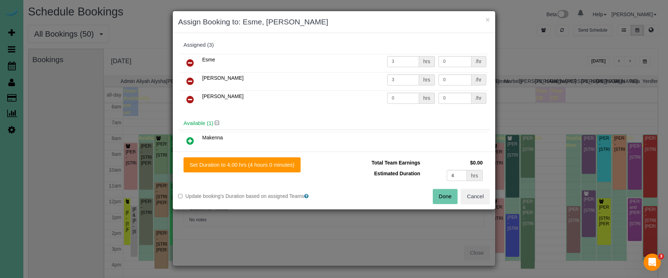
type input "4.00"
click at [437, 197] on button "Done" at bounding box center [445, 196] width 25 height 15
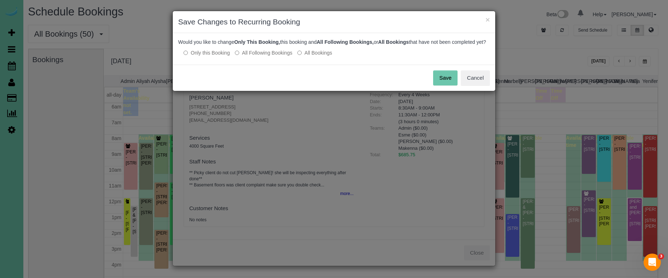
click at [441, 85] on button "Save" at bounding box center [445, 77] width 24 height 15
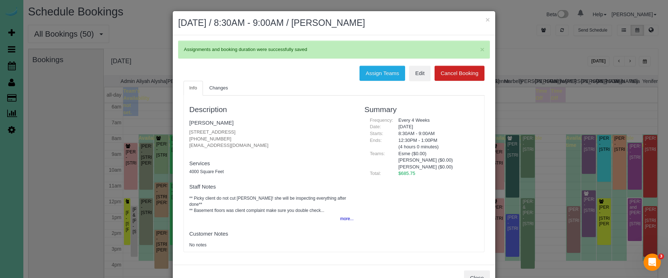
click at [487, 19] on button "×" at bounding box center [488, 20] width 4 height 8
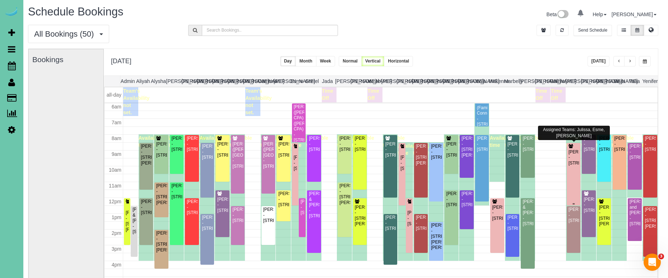
click at [573, 163] on div "Cheri Hassenstab - 4205 S 223rd Plaza Cir, Elkhorn, NE 68022" at bounding box center [573, 157] width 11 height 17
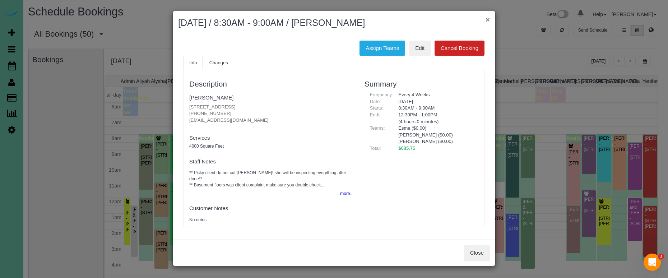
click at [488, 19] on button "×" at bounding box center [488, 20] width 4 height 8
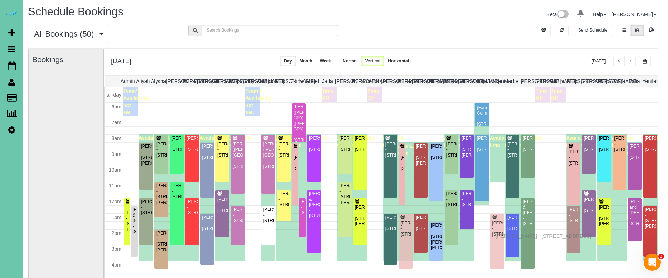
drag, startPoint x: 499, startPoint y: 222, endPoint x: 498, endPoint y: 235, distance: 12.7
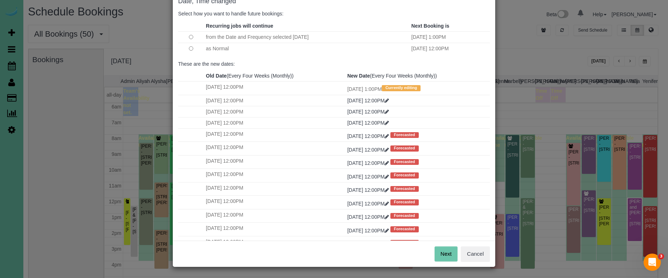
scroll to position [43, 0]
click at [447, 254] on button "Next" at bounding box center [446, 254] width 23 height 15
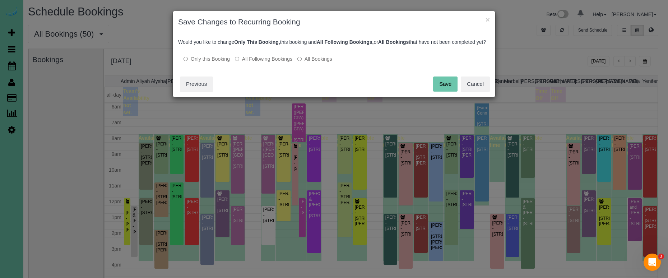
click at [452, 89] on button "Save" at bounding box center [445, 84] width 24 height 15
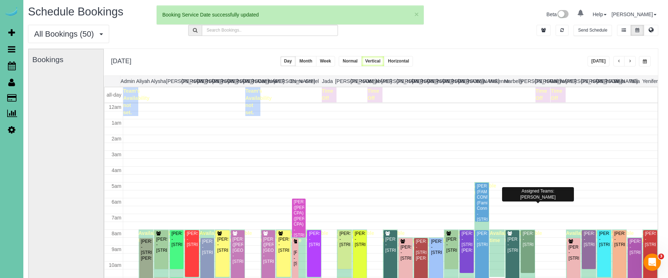
scroll to position [95, 0]
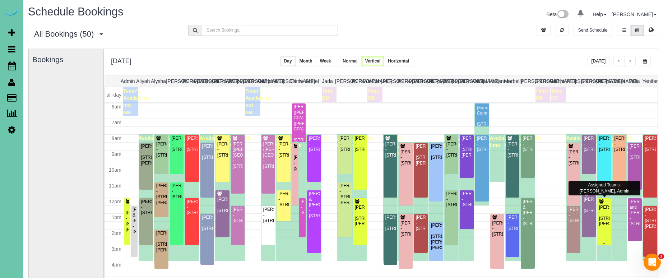
click at [605, 224] on div "Kaitlyn Pellegrino - 9720 Hascall St, Omaha, NE 68124" at bounding box center [604, 216] width 11 height 22
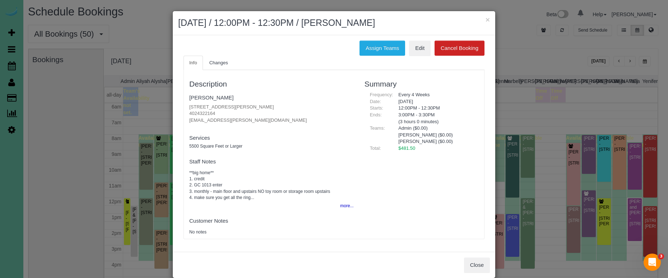
drag, startPoint x: 367, startPoint y: 52, endPoint x: 329, endPoint y: 56, distance: 37.9
click at [366, 52] on button "Assign Teams" at bounding box center [383, 48] width 46 height 15
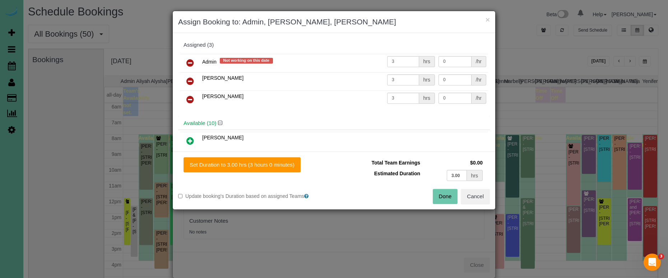
click at [188, 64] on icon at bounding box center [190, 63] width 8 height 9
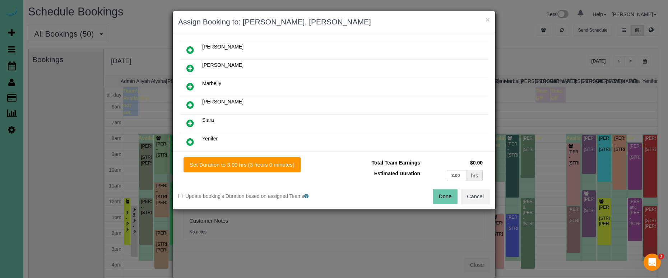
scroll to position [147, 0]
click at [193, 120] on icon at bounding box center [190, 122] width 8 height 9
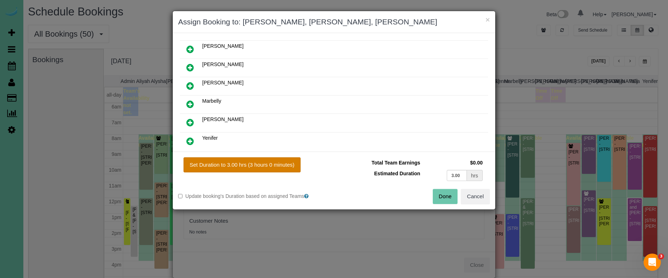
drag, startPoint x: 264, startPoint y: 165, endPoint x: 298, endPoint y: 171, distance: 34.3
click at [265, 165] on button "Set Duration to 3.00 hrs (3 hours 0 minutes)" at bounding box center [242, 164] width 117 height 15
type input "3.00"
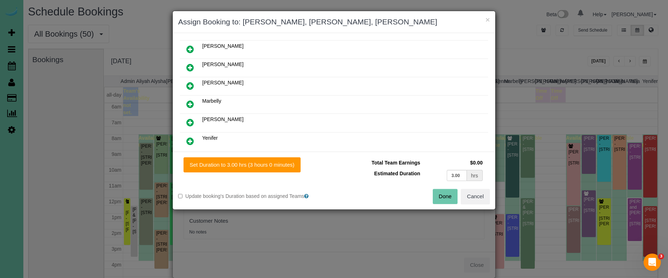
drag, startPoint x: 445, startPoint y: 200, endPoint x: 431, endPoint y: 200, distance: 14.0
click at [444, 200] on button "Done" at bounding box center [445, 196] width 25 height 15
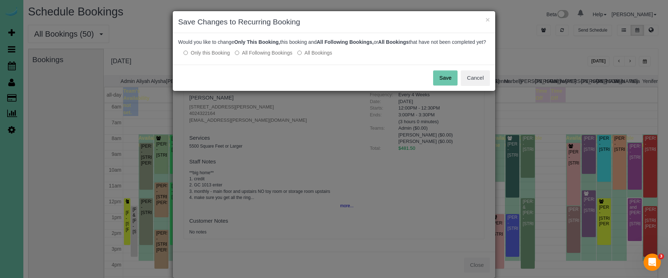
click at [445, 84] on button "Save" at bounding box center [445, 77] width 24 height 15
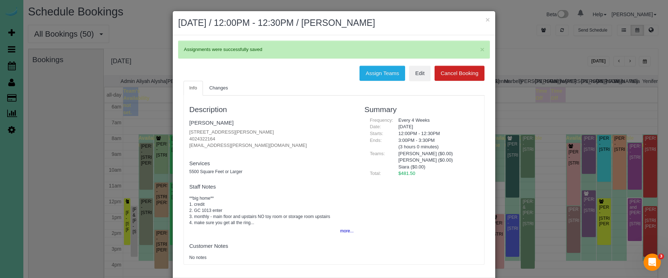
click at [487, 20] on button "×" at bounding box center [488, 20] width 4 height 8
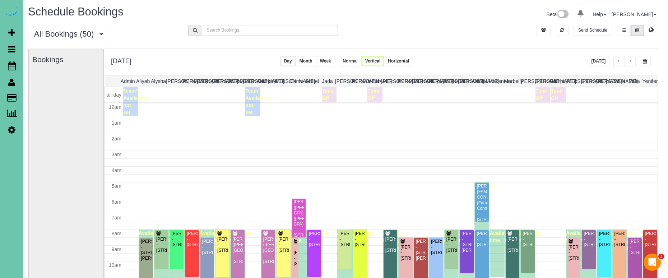
scroll to position [95, 0]
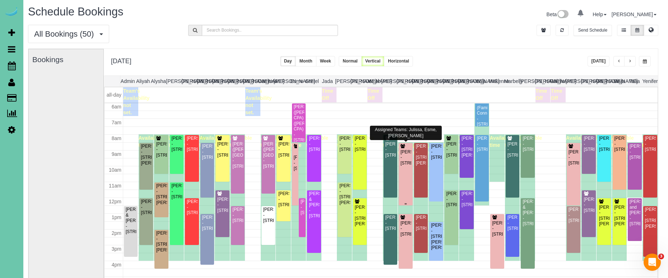
click at [407, 166] on div "Cheri Hassenstab - 4205 S 223rd Plaza Cir, Elkhorn, NE 68022" at bounding box center [405, 157] width 11 height 17
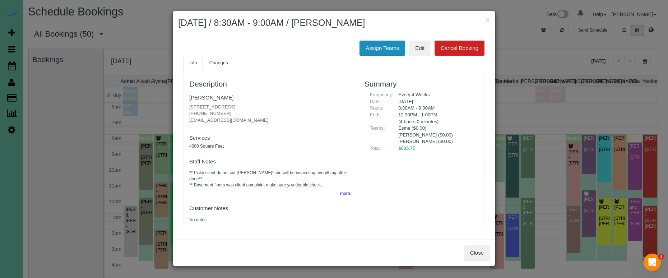
click at [403, 44] on button "Assign Teams" at bounding box center [383, 48] width 46 height 15
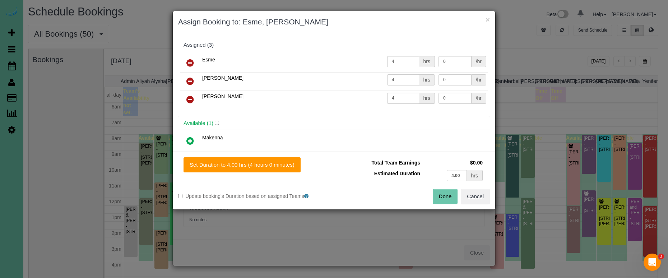
click at [190, 141] on icon at bounding box center [190, 141] width 8 height 9
drag, startPoint x: 461, startPoint y: 176, endPoint x: 420, endPoint y: 170, distance: 40.6
click at [420, 170] on tr "Estimated Duration 4.00 hrs" at bounding box center [412, 175] width 145 height 15
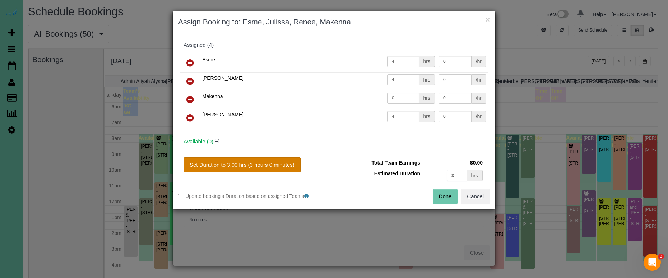
type input "3"
drag, startPoint x: 279, startPoint y: 167, endPoint x: 318, endPoint y: 176, distance: 40.4
click at [279, 168] on button "Set Duration to 3.00 hrs (3 hours 0 minutes)" at bounding box center [242, 164] width 117 height 15
type input "3.00"
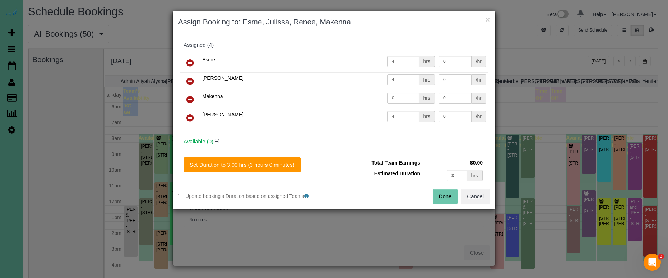
type input "3.00"
drag, startPoint x: 443, startPoint y: 195, endPoint x: 439, endPoint y: 192, distance: 5.3
click at [443, 195] on button "Done" at bounding box center [445, 196] width 25 height 15
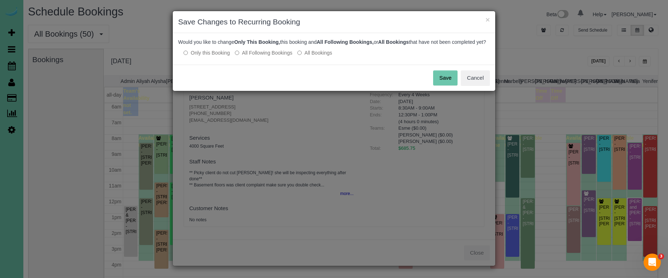
drag, startPoint x: 452, startPoint y: 86, endPoint x: 442, endPoint y: 82, distance: 10.5
click at [452, 86] on button "Save" at bounding box center [445, 77] width 24 height 15
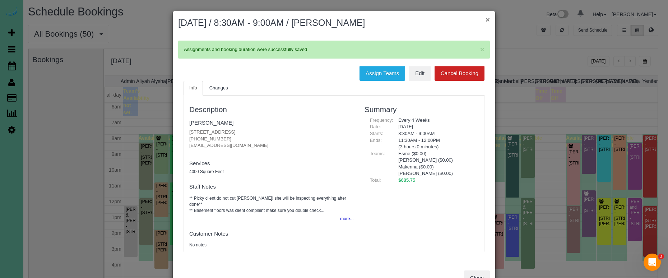
click at [486, 20] on button "×" at bounding box center [488, 20] width 4 height 8
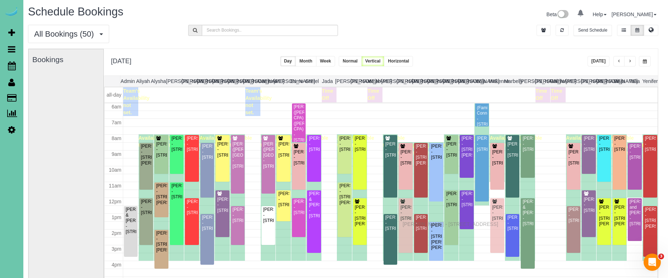
drag, startPoint x: 405, startPoint y: 235, endPoint x: 405, endPoint y: 223, distance: 12.2
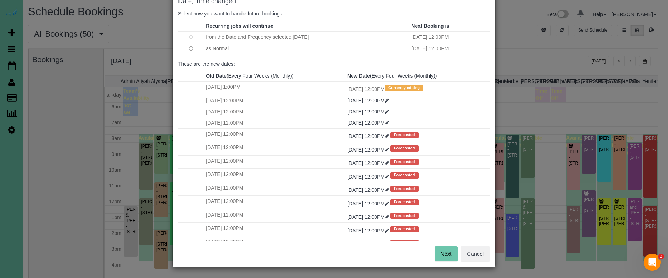
scroll to position [43, 0]
click at [450, 251] on button "Next" at bounding box center [446, 254] width 23 height 15
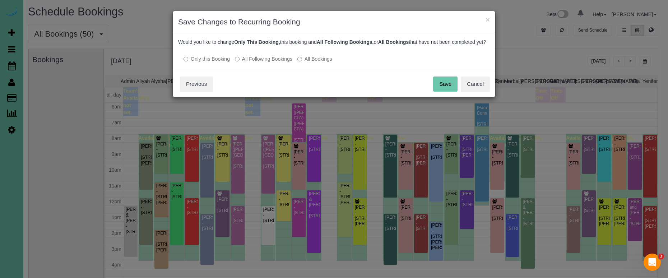
scroll to position [0, 0]
click at [438, 88] on button "Save" at bounding box center [445, 84] width 24 height 15
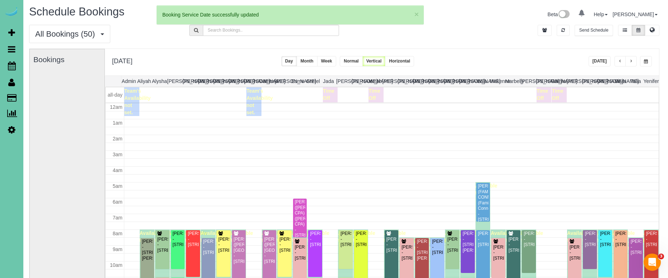
scroll to position [95, 0]
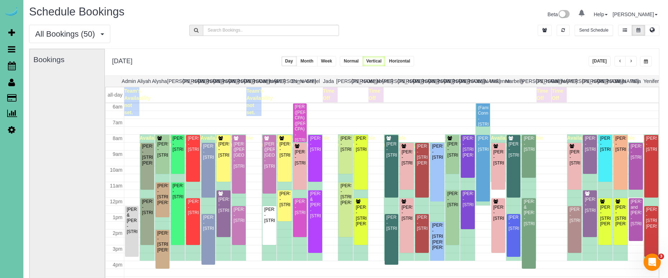
drag, startPoint x: 644, startPoint y: 60, endPoint x: 641, endPoint y: 64, distance: 5.2
click at [643, 60] on button "button" at bounding box center [646, 61] width 12 height 10
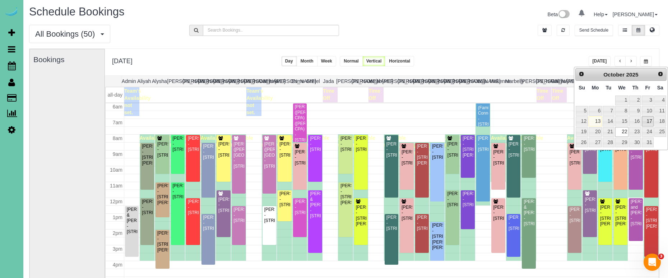
click at [647, 123] on link "17" at bounding box center [647, 121] width 11 height 10
type input "**********"
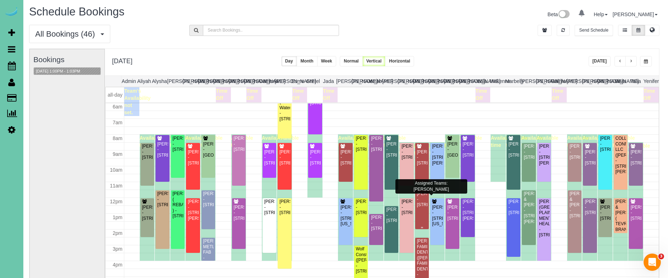
click at [423, 208] on div "Erica Austin - 8013 Valley St, Omaha, NE 68124" at bounding box center [422, 199] width 11 height 17
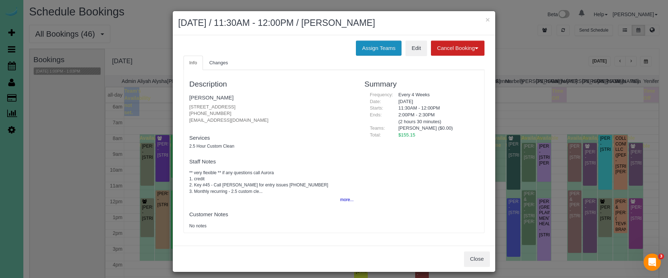
click at [365, 50] on button "Assign Teams" at bounding box center [379, 48] width 46 height 15
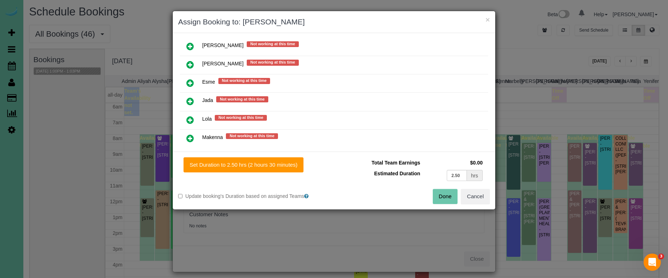
scroll to position [461, 0]
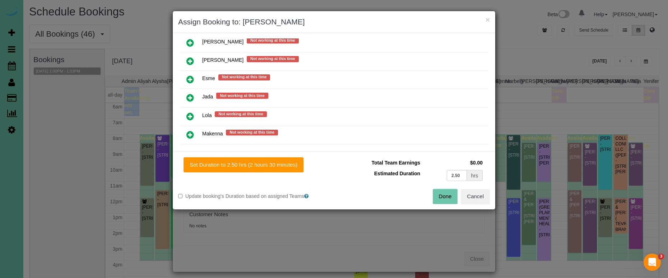
click at [189, 57] on icon at bounding box center [190, 61] width 8 height 9
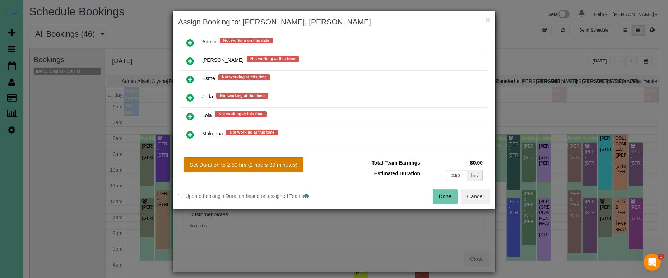
drag, startPoint x: 250, startPoint y: 163, endPoint x: 291, endPoint y: 158, distance: 41.0
click at [250, 163] on button "Set Duration to 2.50 hrs (2 hours 30 minutes)" at bounding box center [244, 164] width 120 height 15
type input "2.50"
drag, startPoint x: 441, startPoint y: 197, endPoint x: 410, endPoint y: 195, distance: 31.3
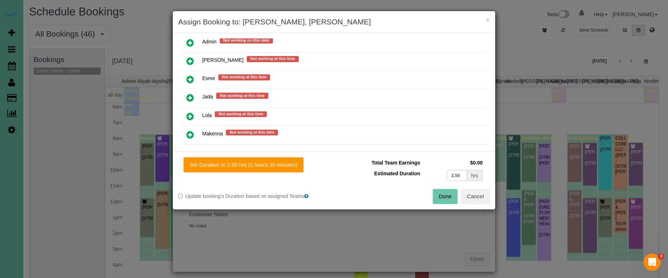
click at [441, 197] on button "Done" at bounding box center [445, 196] width 25 height 15
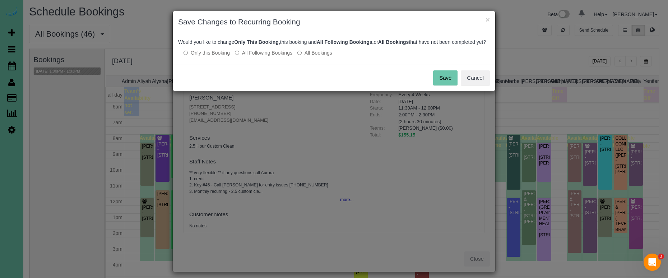
drag, startPoint x: 446, startPoint y: 87, endPoint x: 439, endPoint y: 87, distance: 6.9
click at [444, 86] on button "Save" at bounding box center [445, 77] width 24 height 15
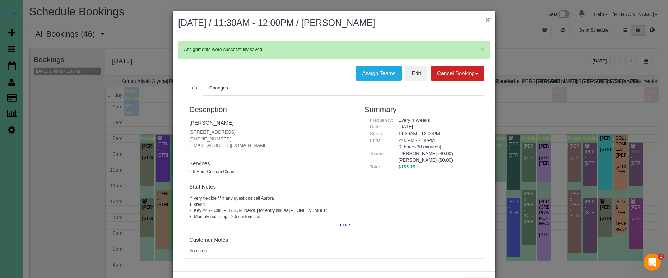
drag, startPoint x: 492, startPoint y: 19, endPoint x: 488, endPoint y: 20, distance: 4.1
click at [491, 19] on div "× October 17, 2025 / 11:30AM - 12:00PM / Erica Austin" at bounding box center [334, 23] width 323 height 24
drag, startPoint x: 487, startPoint y: 20, endPoint x: 478, endPoint y: 26, distance: 10.8
click at [487, 21] on button "×" at bounding box center [488, 20] width 4 height 8
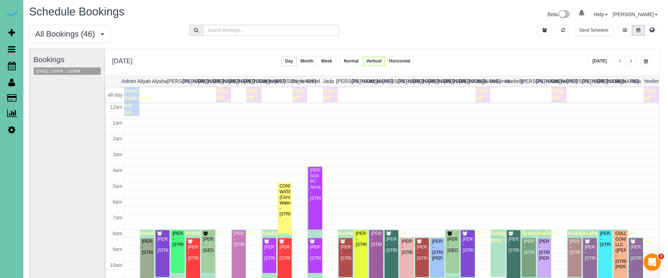
scroll to position [95, 0]
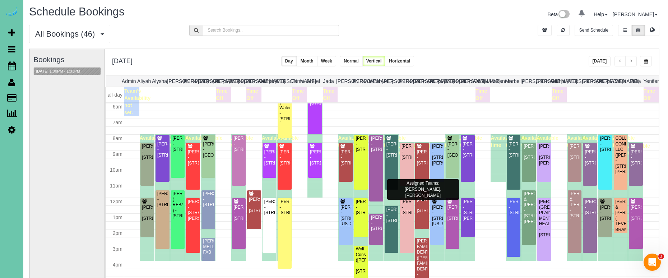
click at [424, 208] on div "Erica Austin - 8013 Valley St, Omaha, NE 68124" at bounding box center [422, 205] width 11 height 17
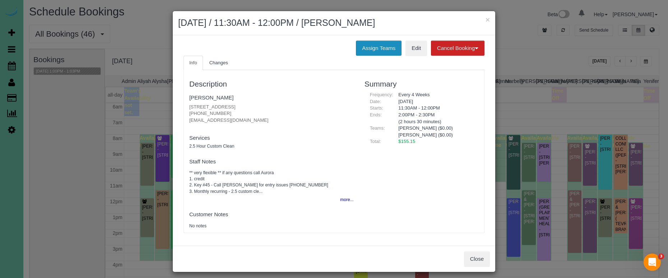
click at [370, 50] on button "Assign Teams" at bounding box center [379, 48] width 46 height 15
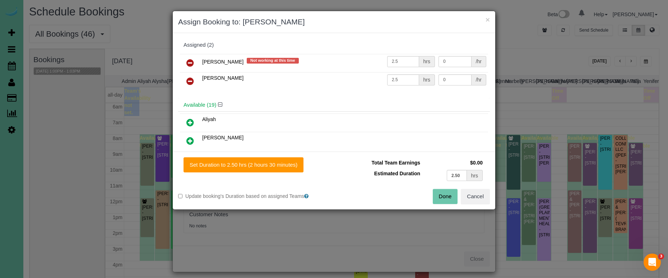
click at [479, 197] on button "Cancel" at bounding box center [475, 196] width 29 height 15
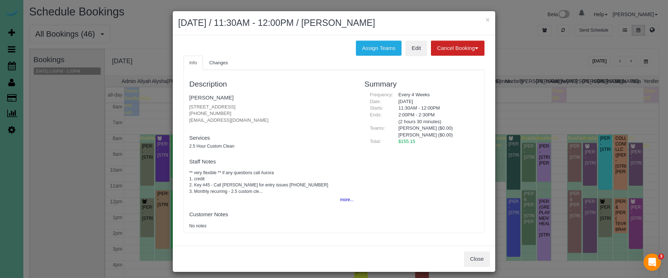
click at [473, 258] on button "Close" at bounding box center [477, 258] width 26 height 15
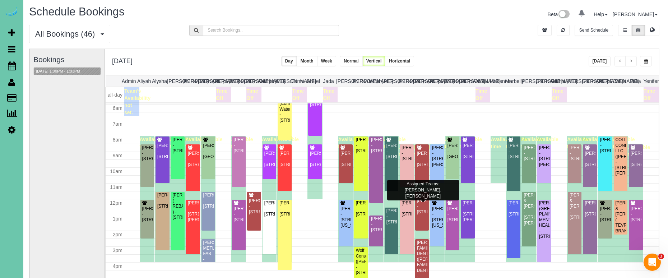
scroll to position [96, 0]
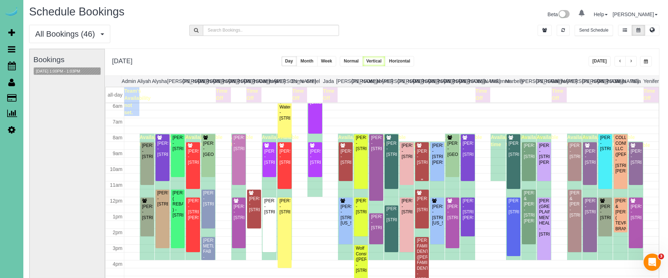
click at [424, 157] on div "Sara Kempf - 8007 Maui Circle, Papillion, NE 68046" at bounding box center [422, 157] width 11 height 17
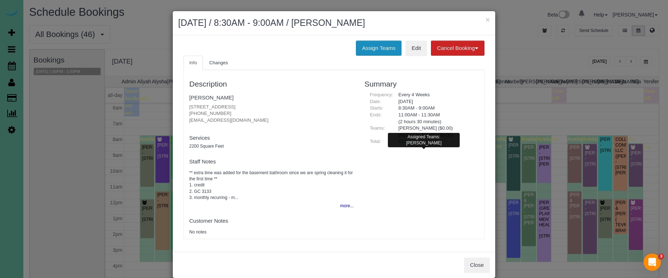
click at [385, 50] on button "Assign Teams" at bounding box center [379, 48] width 46 height 15
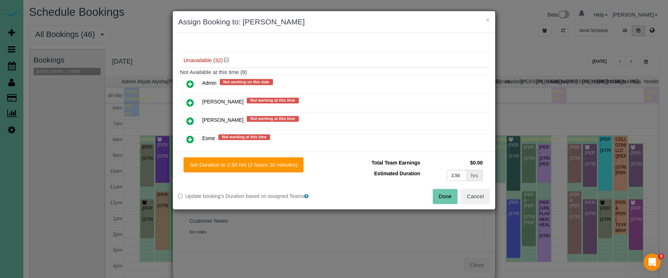
scroll to position [91, 0]
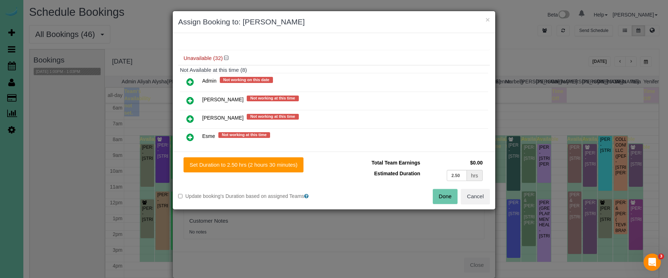
click at [189, 112] on link at bounding box center [190, 119] width 17 height 14
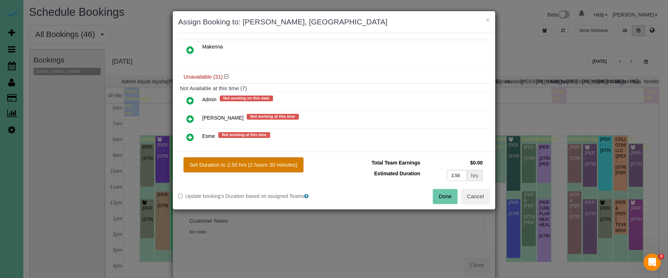
click at [262, 159] on button "Set Duration to 2.50 hrs (2 hours 30 minutes)" at bounding box center [244, 164] width 120 height 15
type input "2.50"
click at [440, 196] on button "Done" at bounding box center [445, 196] width 25 height 15
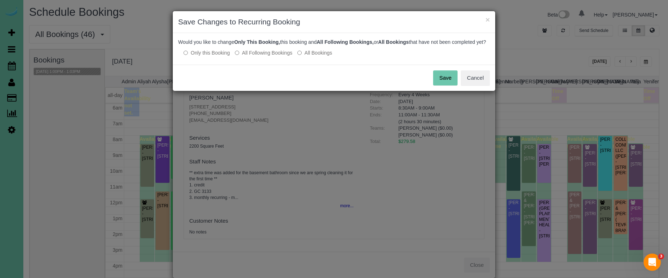
click at [438, 86] on button "Save" at bounding box center [445, 77] width 24 height 15
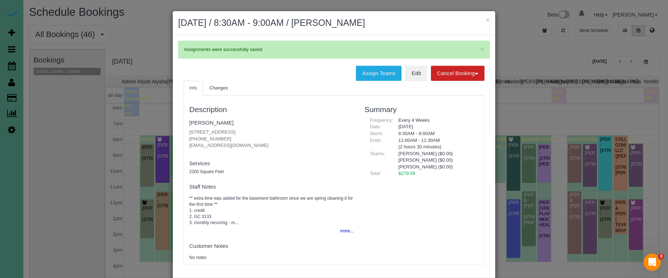
click at [486, 19] on button "×" at bounding box center [488, 20] width 4 height 8
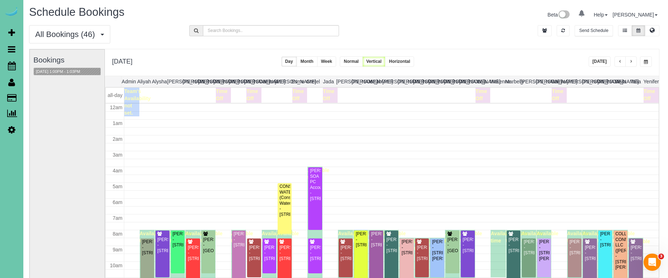
scroll to position [94, 0]
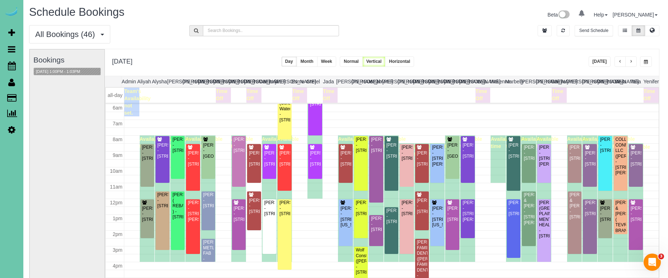
drag, startPoint x: 645, startPoint y: 61, endPoint x: 641, endPoint y: 66, distance: 6.7
click at [645, 61] on span "button" at bounding box center [646, 62] width 4 height 4
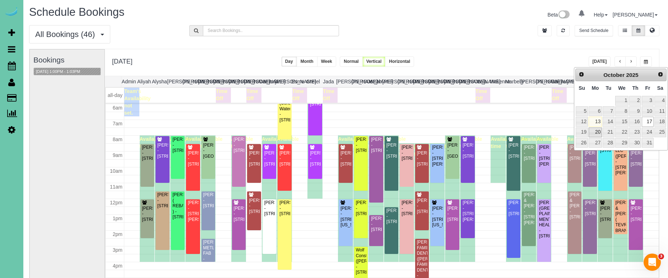
click at [596, 130] on link "20" at bounding box center [595, 133] width 13 height 10
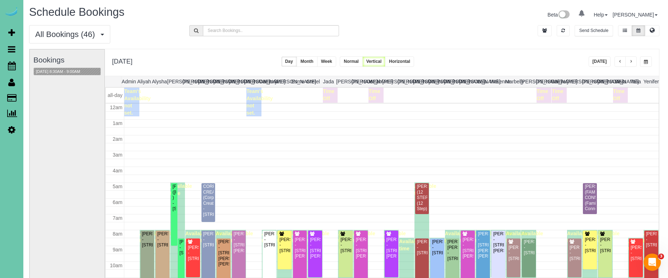
scroll to position [95, 0]
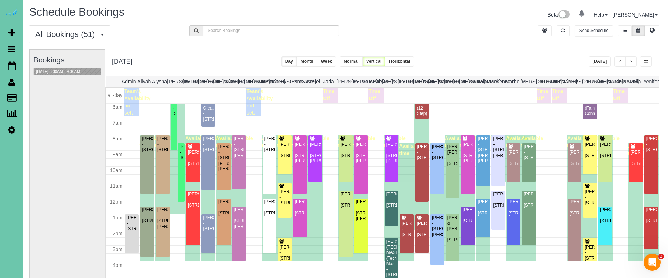
click at [630, 59] on button "button" at bounding box center [631, 61] width 11 height 10
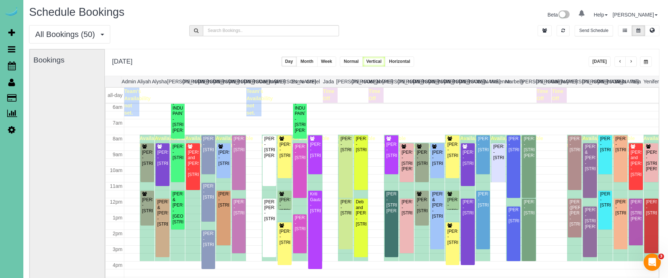
click at [632, 61] on span "button" at bounding box center [631, 62] width 4 height 4
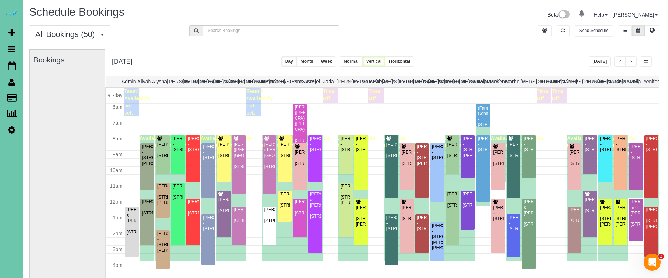
click at [632, 61] on span "button" at bounding box center [631, 62] width 4 height 4
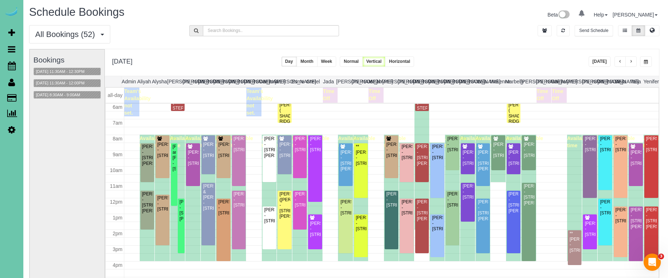
click at [646, 57] on button "button" at bounding box center [646, 61] width 12 height 10
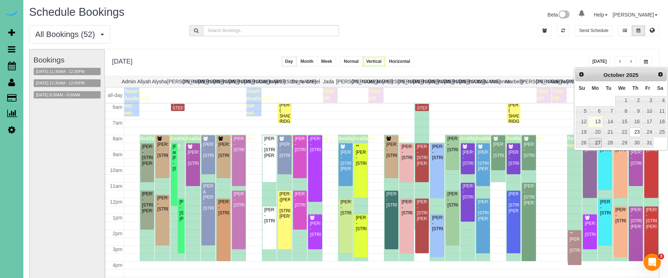
click at [596, 141] on link "27" at bounding box center [595, 143] width 13 height 10
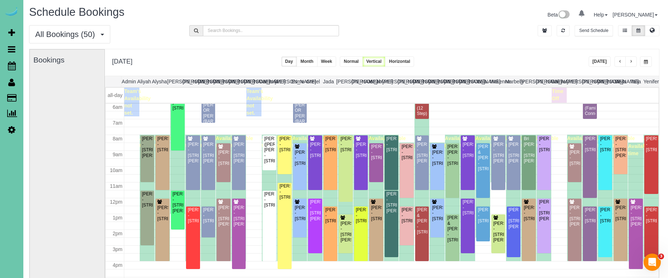
click at [631, 63] on span "button" at bounding box center [631, 62] width 4 height 4
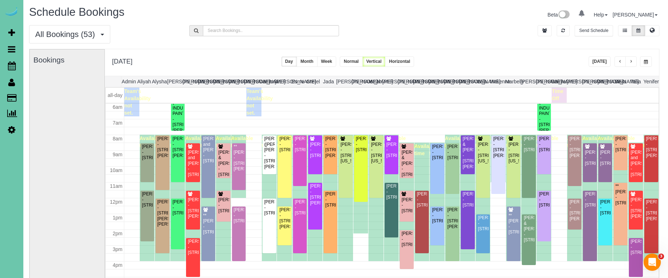
click at [631, 64] on span "button" at bounding box center [631, 62] width 4 height 4
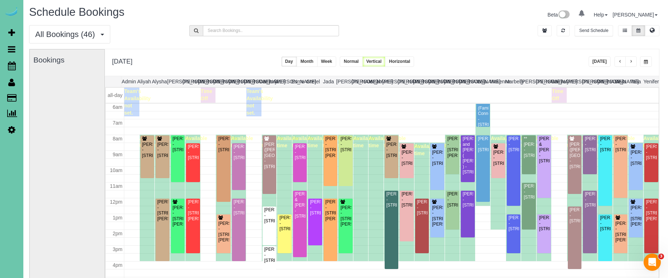
click at [470, 32] on div "All Bookings (46) All Bookings Unassigned Bookings Recurring Bookings New Custo…" at bounding box center [344, 37] width 641 height 24
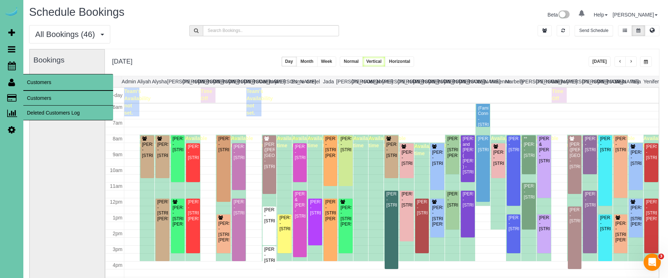
click at [7, 82] on link "Customers" at bounding box center [11, 82] width 23 height 17
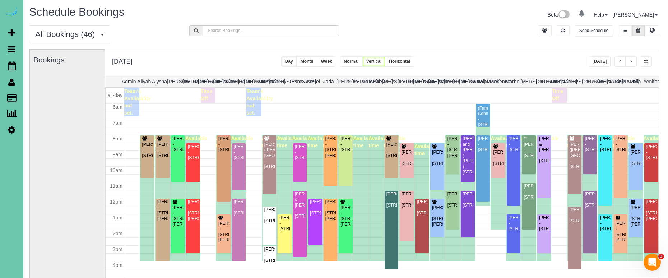
click at [641, 57] on button "button" at bounding box center [646, 61] width 12 height 10
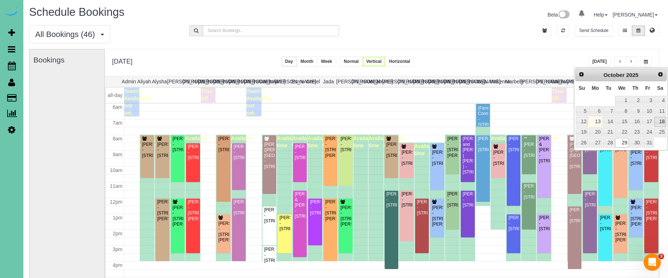
click at [655, 121] on link "18" at bounding box center [661, 122] width 12 height 10
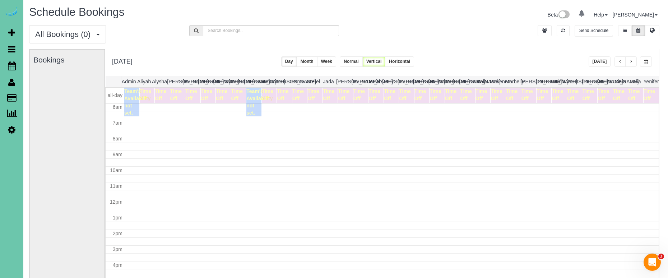
click at [617, 60] on button "button" at bounding box center [620, 61] width 11 height 10
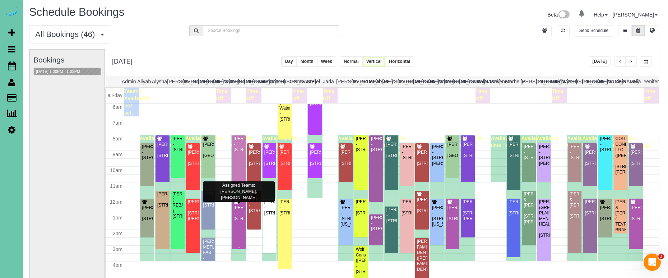
click at [239, 199] on div "Deb Smith - 635 N 42nd St, Omaha, NE 68131" at bounding box center [239, 210] width 11 height 22
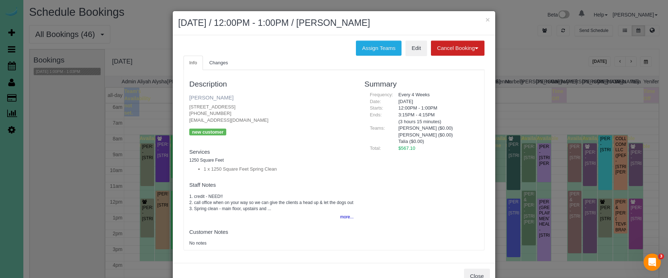
click at [207, 96] on link "Deb Smith" at bounding box center [211, 97] width 44 height 6
click at [488, 19] on button "×" at bounding box center [488, 20] width 4 height 8
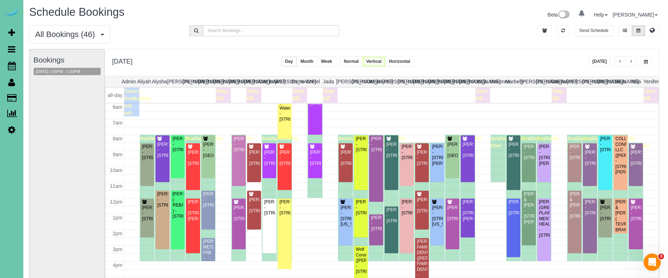
click at [648, 57] on button "button" at bounding box center [646, 61] width 12 height 10
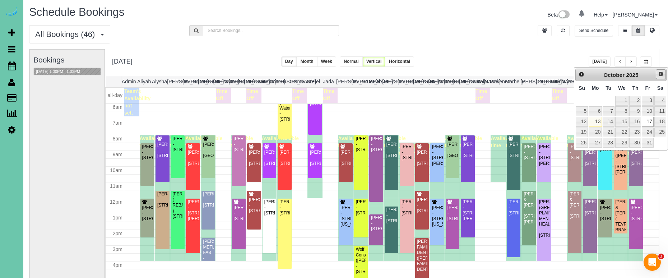
click at [661, 72] on span "Next" at bounding box center [661, 74] width 6 height 6
click at [647, 123] on link "14" at bounding box center [647, 122] width 11 height 10
type input "**********"
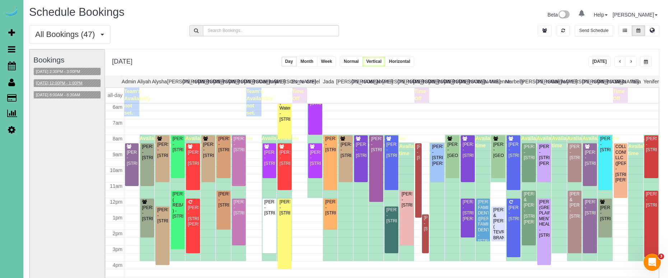
click at [73, 82] on button "11/14/2025 12:00PM - 1:00PM" at bounding box center [59, 83] width 51 height 8
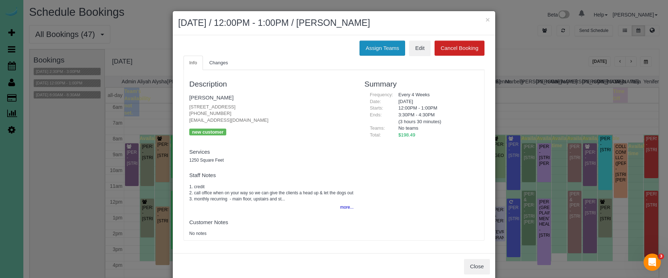
click at [397, 49] on button "Assign Teams" at bounding box center [383, 48] width 46 height 15
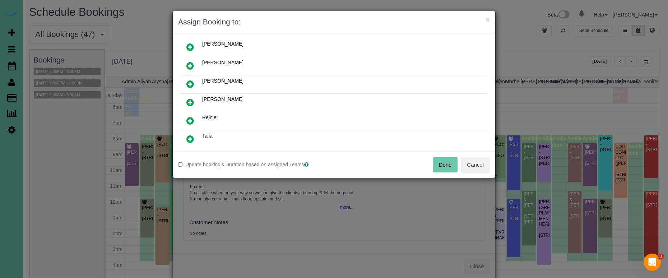
scroll to position [112, 0]
drag, startPoint x: 191, startPoint y: 123, endPoint x: 209, endPoint y: 142, distance: 26.2
click at [191, 123] on icon at bounding box center [190, 121] width 8 height 9
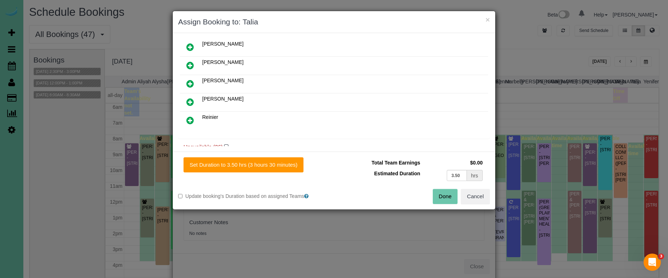
drag, startPoint x: 239, startPoint y: 166, endPoint x: 337, endPoint y: 183, distance: 99.9
click at [244, 167] on button "Set Duration to 3.50 hrs (3 hours 30 minutes)" at bounding box center [244, 164] width 120 height 15
type input "3.50"
click at [444, 197] on button "Done" at bounding box center [445, 196] width 25 height 15
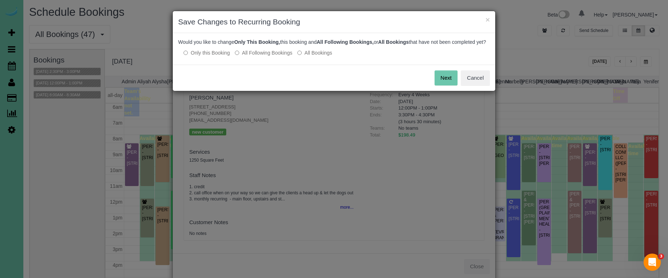
drag, startPoint x: 450, startPoint y: 87, endPoint x: 394, endPoint y: 108, distance: 59.7
click at [450, 86] on button "Next" at bounding box center [446, 77] width 23 height 15
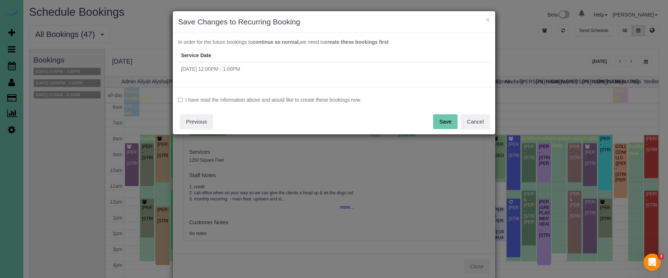
click at [317, 102] on label "I have read the information above and would like to create these bookings now." at bounding box center [334, 99] width 312 height 7
click at [448, 120] on button "Save" at bounding box center [445, 121] width 24 height 15
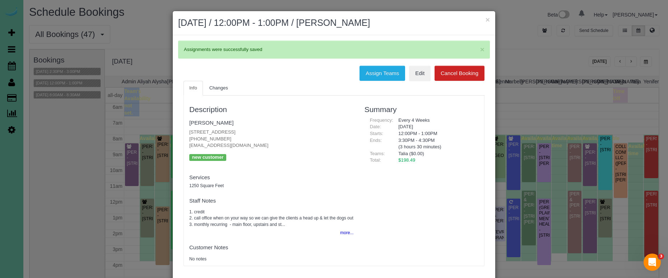
scroll to position [1, 0]
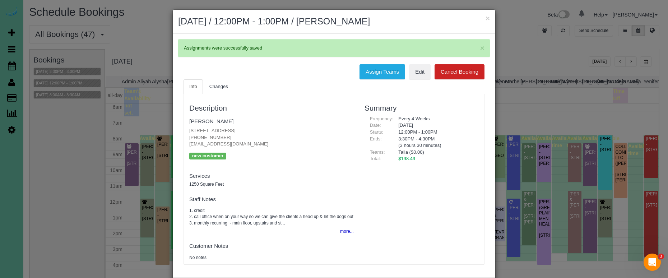
click at [489, 19] on button "×" at bounding box center [488, 18] width 4 height 8
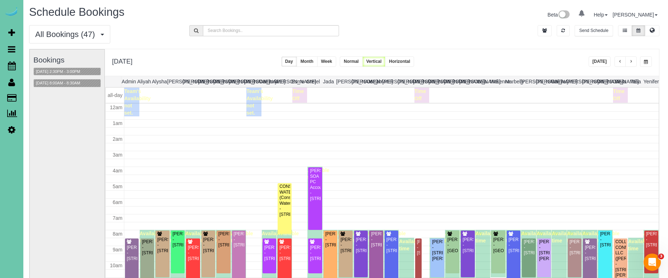
scroll to position [95, 0]
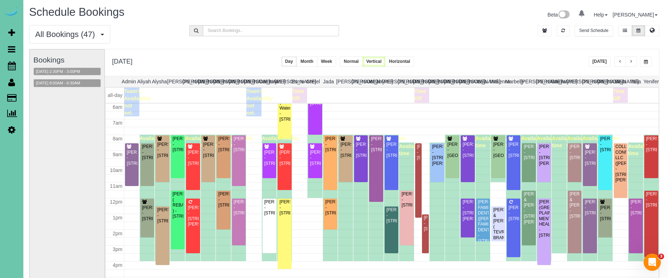
click at [646, 61] on span "button" at bounding box center [646, 62] width 4 height 4
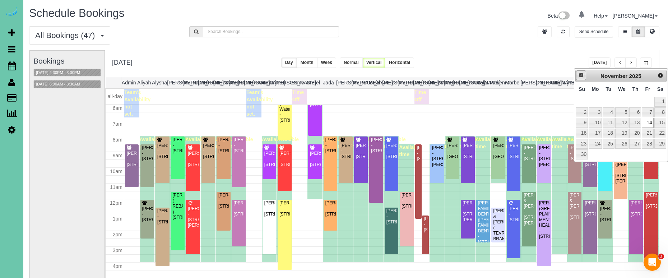
click at [581, 80] on link "Prev" at bounding box center [581, 75] width 10 height 10
click at [622, 142] on link "29" at bounding box center [622, 144] width 14 height 10
type input "**********"
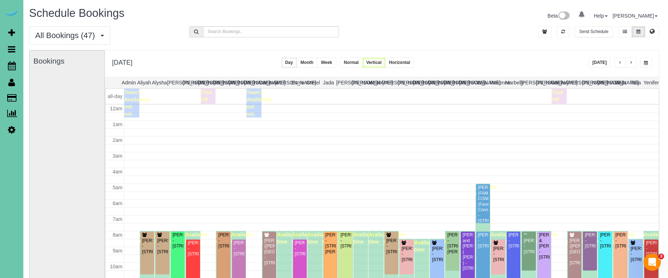
scroll to position [95, 0]
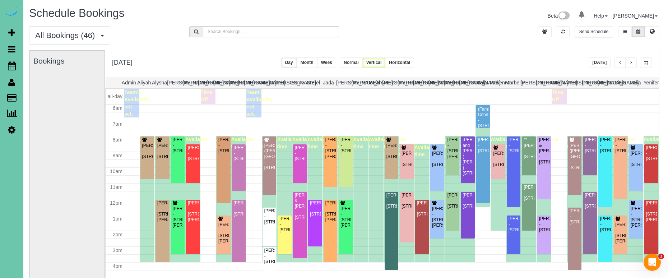
click at [628, 64] on button "button" at bounding box center [631, 62] width 11 height 10
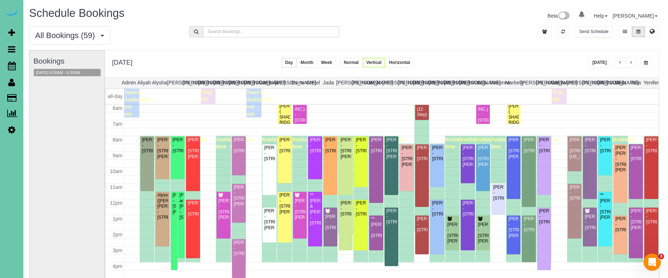
click at [12, 133] on icon at bounding box center [12, 129] width 8 height 9
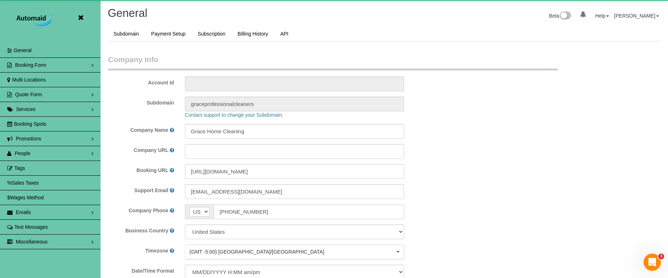
scroll to position [1520, 668]
select select "5796"
drag, startPoint x: 42, startPoint y: 153, endPoint x: 47, endPoint y: 166, distance: 13.4
click at [42, 153] on link "People" at bounding box center [50, 153] width 101 height 14
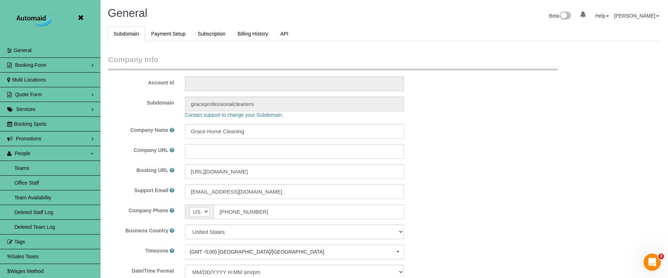
click at [57, 200] on link "Team Availability" at bounding box center [50, 197] width 101 height 14
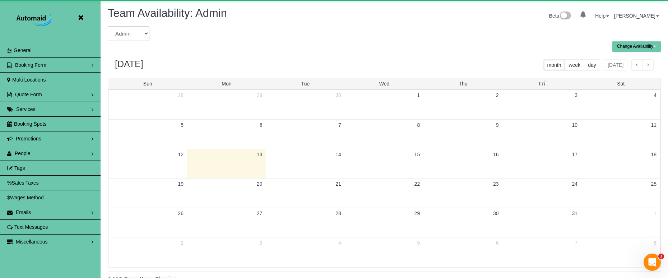
scroll to position [292, 668]
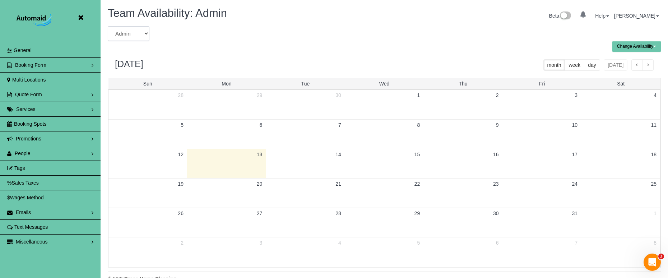
select select "number:6568"
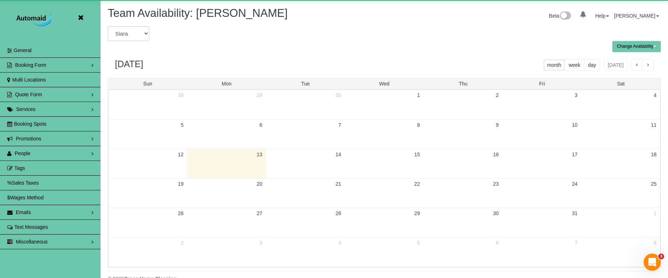
scroll to position [35636, 35260]
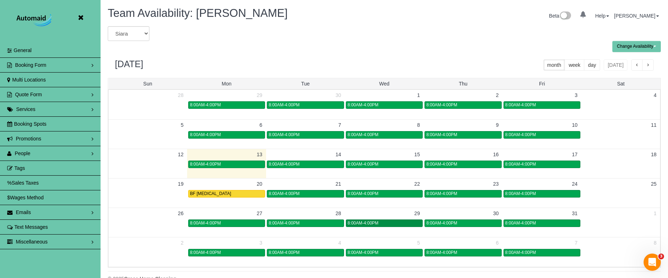
click at [372, 225] on span "8:00AM-4:00PM" at bounding box center [363, 223] width 31 height 5
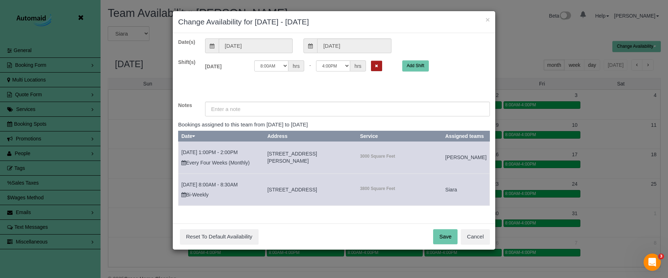
click at [371, 65] on button "Remove Shift" at bounding box center [376, 66] width 11 height 10
drag, startPoint x: 333, startPoint y: 120, endPoint x: 336, endPoint y: 111, distance: 9.7
click at [333, 120] on div "Date(s) 10/29/2025 10/29/2025 Shift(s) Wed 10/29/2025 Off Add Shift Notes Booki…" at bounding box center [334, 125] width 312 height 174
click at [336, 111] on input "text" at bounding box center [347, 109] width 285 height 15
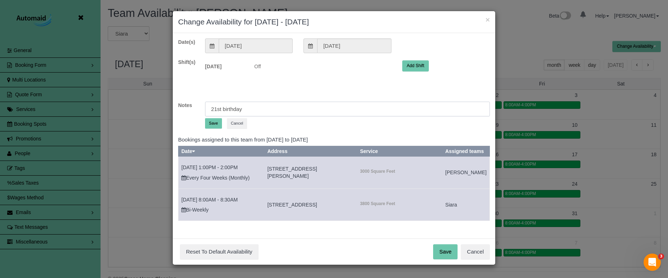
type input "21st birthday"
click at [214, 127] on button "Save" at bounding box center [213, 123] width 17 height 10
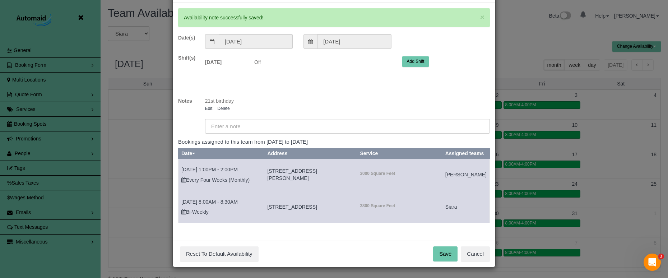
click at [442, 252] on button "Save" at bounding box center [445, 253] width 24 height 15
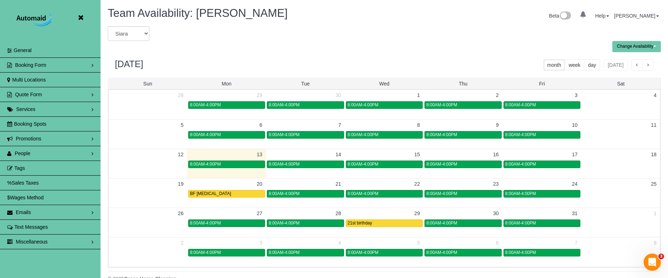
click at [82, 16] on icon at bounding box center [80, 17] width 9 height 9
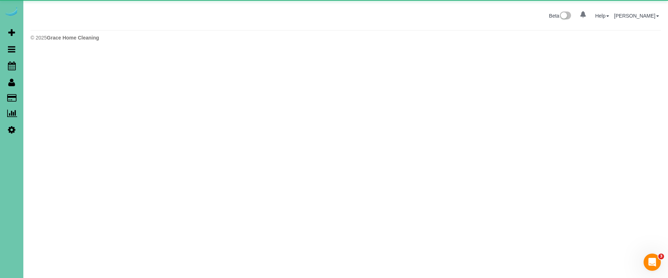
scroll to position [35877, 35260]
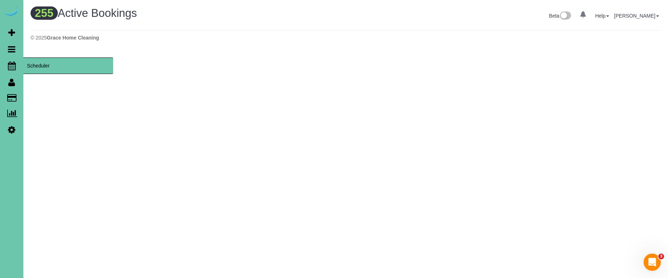
click at [16, 67] on link "Scheduler" at bounding box center [11, 65] width 23 height 17
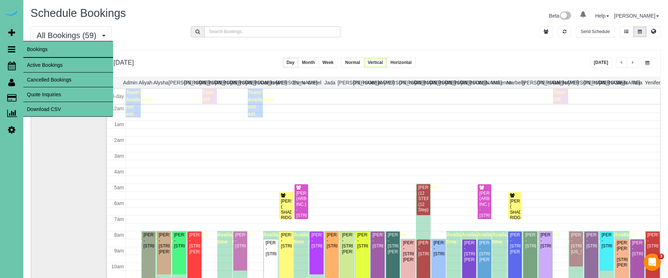
scroll to position [95, 0]
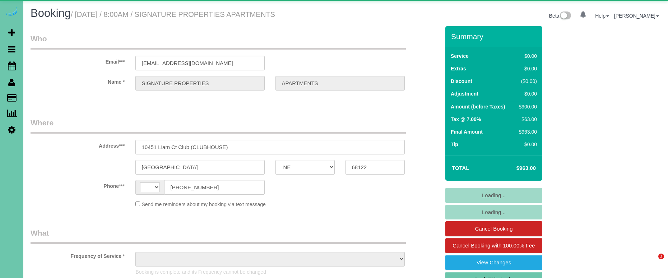
select select "NE"
select select "string:[GEOGRAPHIC_DATA]"
select select "object:827"
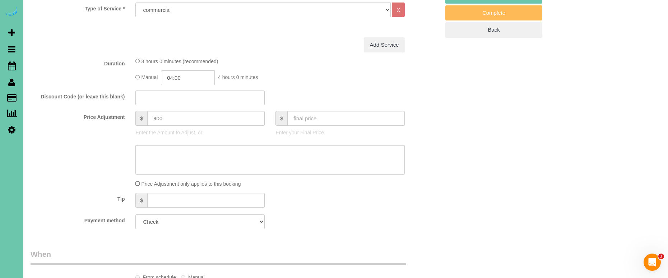
scroll to position [286, 0]
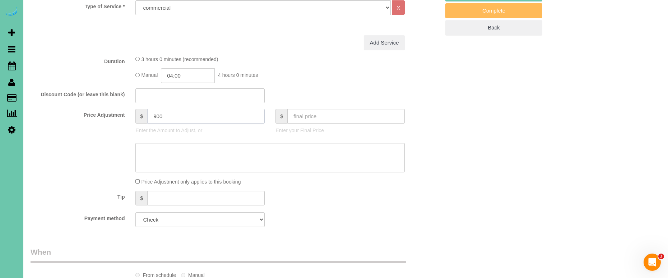
drag, startPoint x: 169, startPoint y: 114, endPoint x: 138, endPoint y: 112, distance: 31.3
click at [138, 112] on div "$ 900" at bounding box center [199, 116] width 129 height 15
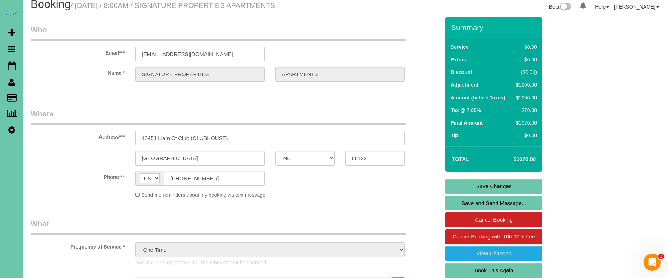
scroll to position [7, 0]
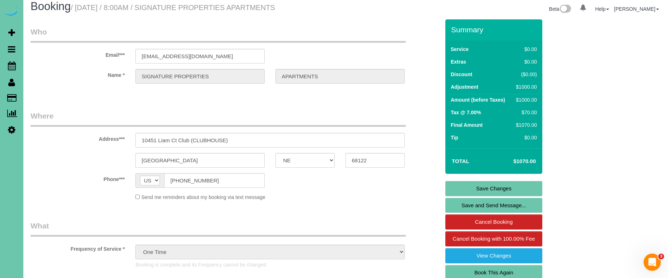
type input "1000"
click at [453, 187] on link "Save Changes" at bounding box center [494, 188] width 97 height 15
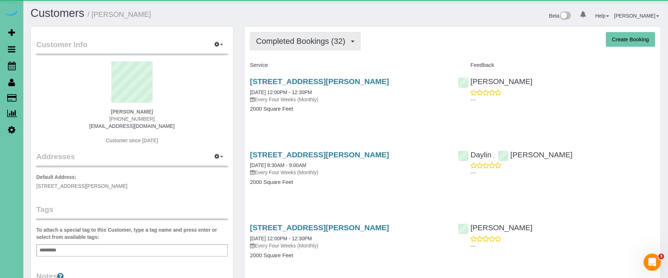
click at [307, 40] on span "Completed Bookings (32)" at bounding box center [302, 41] width 93 height 9
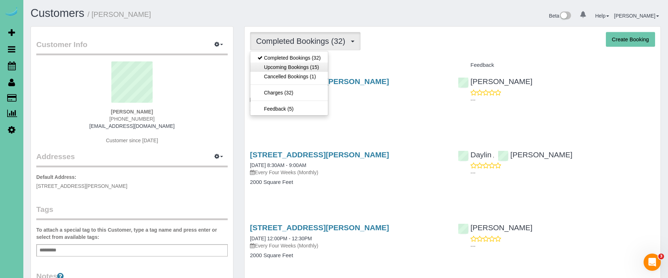
click at [319, 66] on link "Upcoming Bookings (15)" at bounding box center [289, 67] width 78 height 9
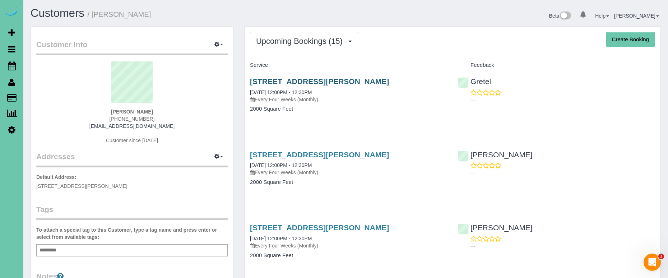
click at [287, 81] on link "19503 Frances Cir,, Omaha, NE 68130" at bounding box center [319, 81] width 139 height 8
drag, startPoint x: 367, startPoint y: 152, endPoint x: 368, endPoint y: 147, distance: 5.1
click at [367, 152] on link "19503 Frances Cir,, Omaha, NE 68130" at bounding box center [319, 155] width 139 height 8
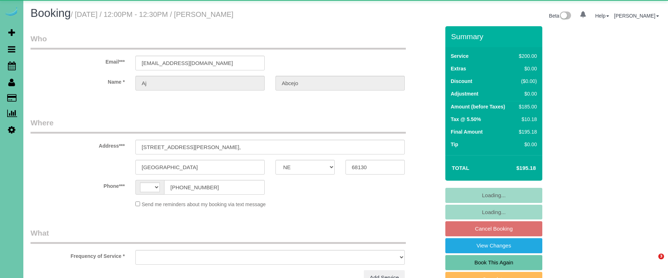
select select "NE"
select select "string:[GEOGRAPHIC_DATA]"
select select "object:617"
select select "string:fspay-967fde11-a884-4d91-b378-ed733783ff29"
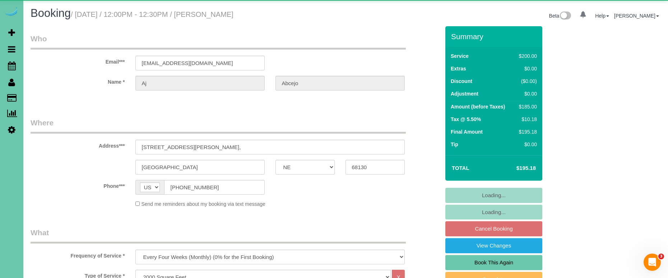
select select "object:847"
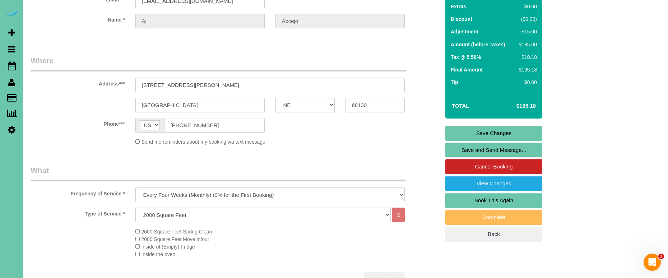
scroll to position [65, 0]
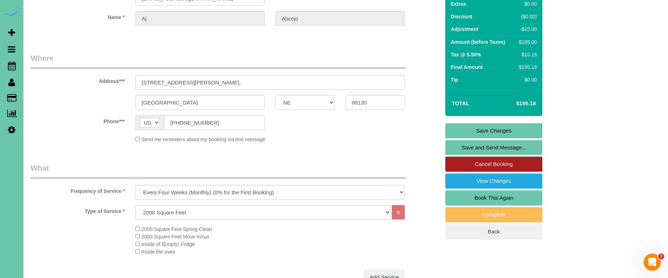
click at [462, 164] on link "Cancel Booking" at bounding box center [494, 164] width 97 height 15
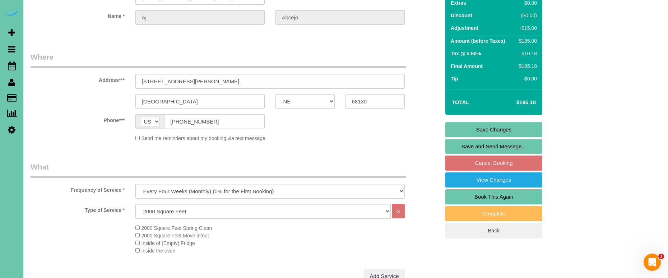
scroll to position [64, 0]
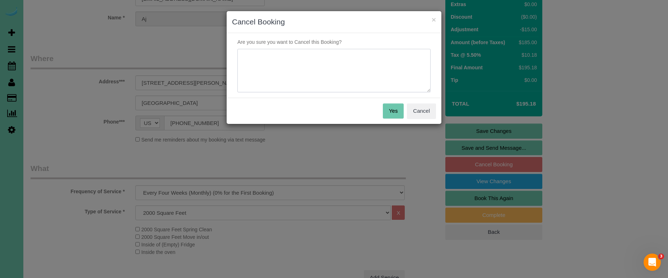
click at [325, 82] on textarea at bounding box center [333, 71] width 193 height 44
type textarea "skip month of october"
click at [390, 110] on button "Yes" at bounding box center [393, 110] width 21 height 15
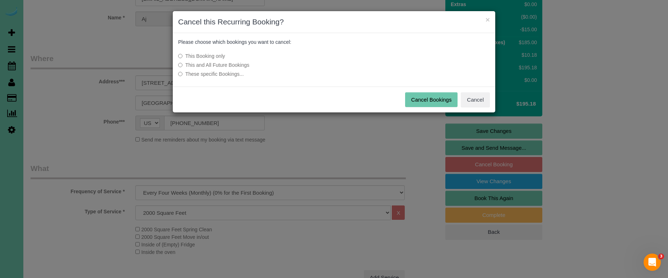
click at [424, 97] on button "Cancel Bookings" at bounding box center [431, 99] width 53 height 15
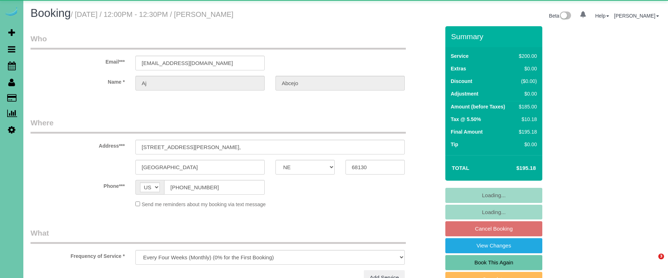
select select "NE"
select select "string:fspay-967fde11-a884-4d91-b378-ed733783ff29"
select select "object:904"
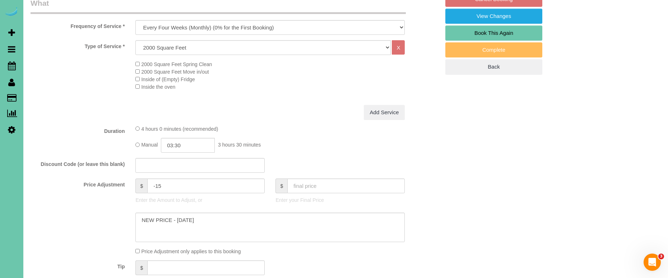
scroll to position [229, 0]
click at [191, 144] on input "03:30" at bounding box center [188, 145] width 54 height 15
type input "03:45"
drag, startPoint x: 159, startPoint y: 181, endPoint x: 114, endPoint y: 173, distance: 45.2
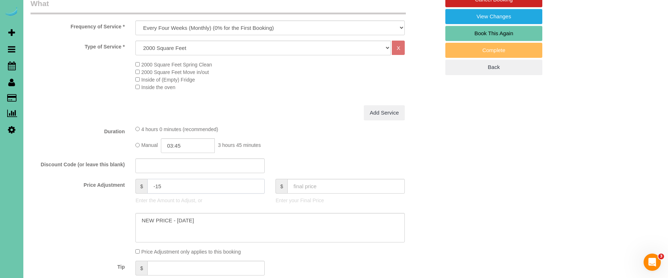
click at [114, 173] on fieldset "What Frequency of Service * One Time Weekly (0% for the First Booking) Bi-Weekl…" at bounding box center [236, 150] width 410 height 305
type input "0"
click at [219, 222] on textarea at bounding box center [269, 227] width 269 height 29
drag, startPoint x: 297, startPoint y: 217, endPoint x: 200, endPoint y: 218, distance: 97.4
click at [200, 218] on textarea at bounding box center [269, 227] width 269 height 29
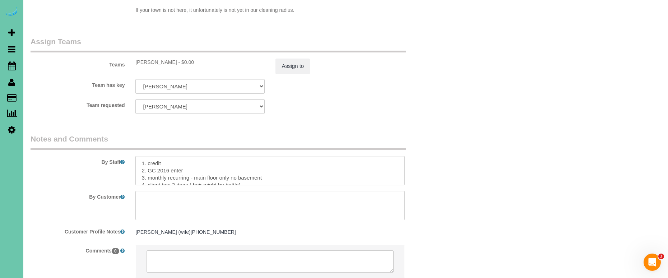
scroll to position [766, 0]
type textarea "NEW PRICE - 9/17/25 - skipped last cleaning , added extra time"
click at [142, 157] on textarea at bounding box center [269, 171] width 269 height 29
paste textarea "skipped last cleaning , added extra time"
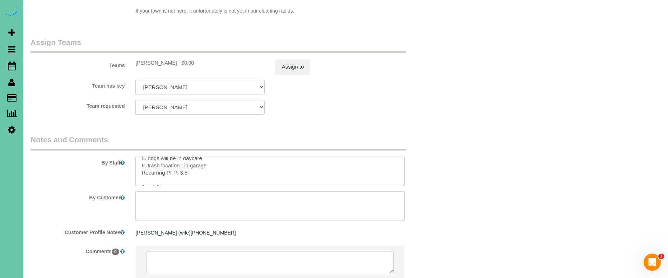
drag, startPoint x: 184, startPoint y: 153, endPoint x: 289, endPoint y: 166, distance: 105.3
click at [185, 157] on textarea at bounding box center [269, 171] width 269 height 29
click at [186, 163] on textarea at bounding box center [269, 171] width 269 height 29
type textarea "skipped last cleaning , added extra time 1. credit 2. GC 2016 enter 3. monthly …"
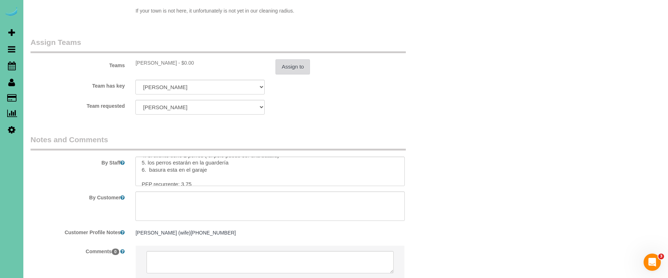
click at [283, 59] on button "Assign to" at bounding box center [293, 66] width 34 height 15
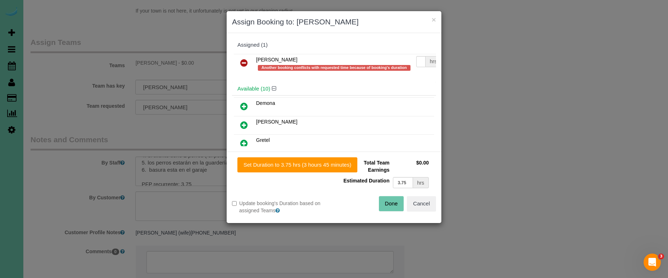
scroll to position [765, 0]
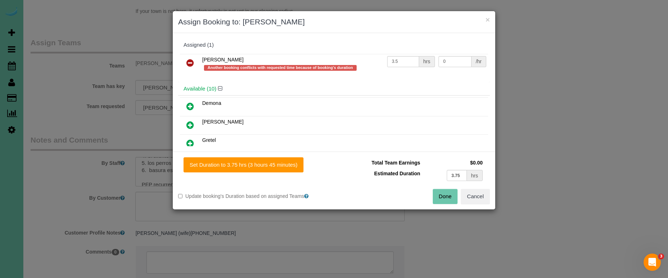
drag, startPoint x: 283, startPoint y: 166, endPoint x: 332, endPoint y: 170, distance: 49.1
click at [283, 166] on button "Set Duration to 3.75 hrs (3 hours 45 minutes)" at bounding box center [244, 164] width 120 height 15
type input "3.75"
drag, startPoint x: 442, startPoint y: 193, endPoint x: 423, endPoint y: 156, distance: 42.4
click at [442, 193] on button "Done" at bounding box center [445, 196] width 25 height 15
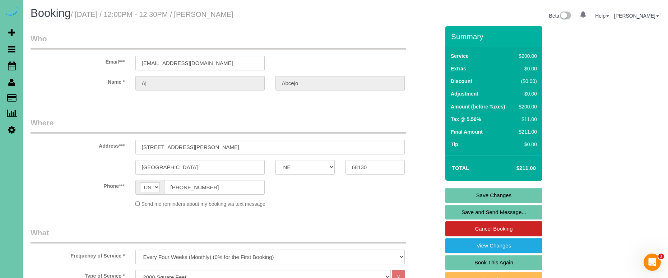
scroll to position [0, 0]
drag, startPoint x: 469, startPoint y: 194, endPoint x: 430, endPoint y: 165, distance: 48.0
click at [469, 194] on link "Save Changes" at bounding box center [494, 195] width 97 height 15
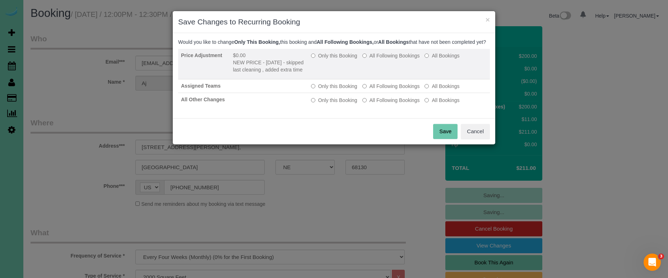
drag, startPoint x: 334, startPoint y: 63, endPoint x: 338, endPoint y: 64, distance: 4.7
click at [336, 59] on label "Only this Booking" at bounding box center [334, 55] width 46 height 7
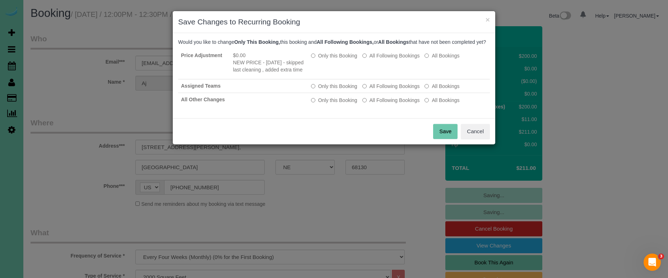
drag, startPoint x: 445, startPoint y: 141, endPoint x: 433, endPoint y: 139, distance: 12.4
click at [444, 139] on button "Save" at bounding box center [445, 131] width 24 height 15
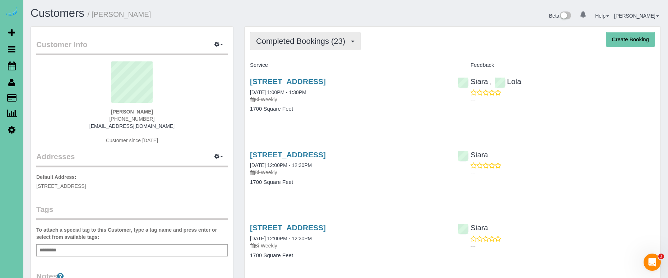
drag, startPoint x: 293, startPoint y: 34, endPoint x: 295, endPoint y: 41, distance: 7.3
click at [293, 34] on button "Completed Bookings (23)" at bounding box center [305, 41] width 111 height 18
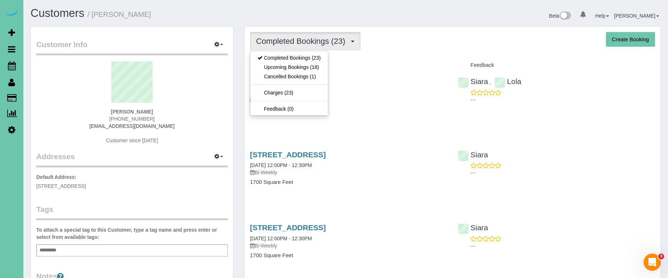
click at [300, 66] on link "Upcoming Bookings (18)" at bounding box center [289, 67] width 78 height 9
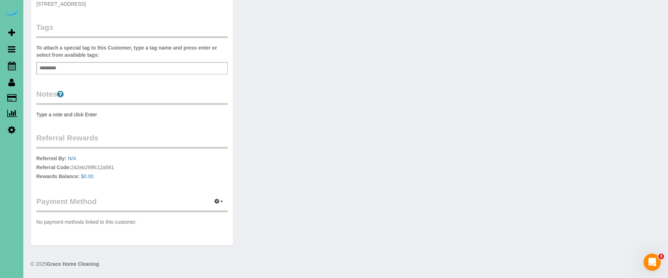
scroll to position [182, 0]
click at [217, 201] on icon "button" at bounding box center [216, 201] width 5 height 4
click at [194, 220] on link "Add Credit/Debit Card" at bounding box center [193, 224] width 67 height 9
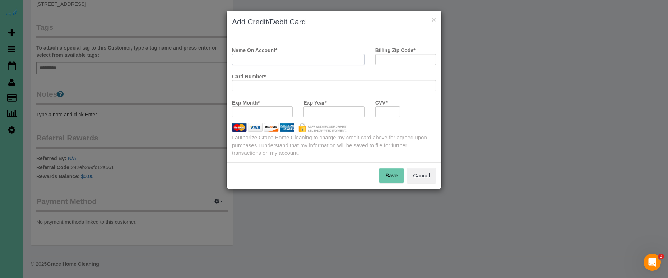
click at [272, 61] on input "Name On Account *" at bounding box center [298, 59] width 133 height 11
click at [257, 60] on input "Domain [PERSON_NAME]" at bounding box center [298, 59] width 133 height 11
type input "Domain W=Myers"
type input "68133"
drag, startPoint x: 259, startPoint y: 60, endPoint x: 272, endPoint y: 62, distance: 13.8
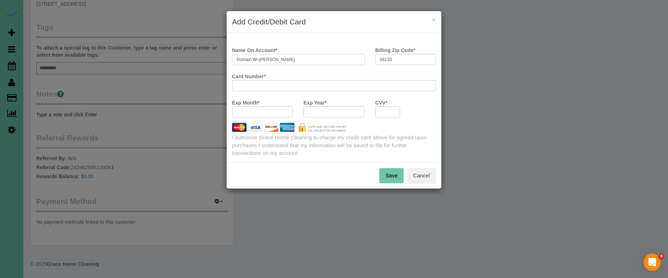
click at [259, 60] on input "Domain W=Myers" at bounding box center [298, 59] width 133 height 11
type input "Domain [PERSON_NAME]"
click at [393, 171] on button "Save" at bounding box center [391, 175] width 24 height 15
click at [425, 175] on button "Cancel" at bounding box center [421, 175] width 29 height 15
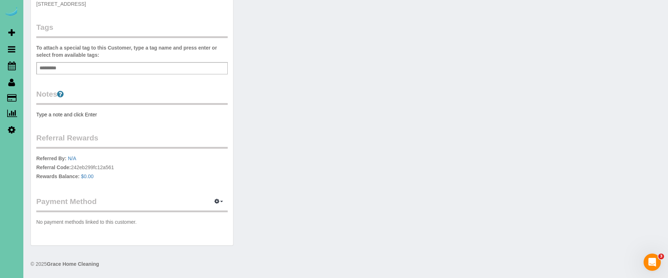
scroll to position [182, 0]
click at [215, 203] on icon "button" at bounding box center [216, 201] width 5 height 4
click at [216, 226] on link "Add Credit/Debit Card" at bounding box center [193, 224] width 67 height 9
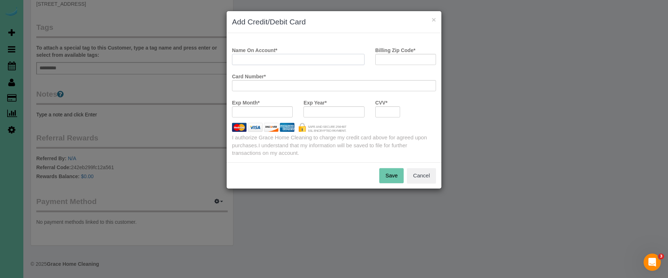
click at [261, 56] on input "Name On Account *" at bounding box center [298, 59] width 133 height 11
type input "Domain Myers"
type input "68131"
click at [392, 178] on button "Save" at bounding box center [391, 175] width 24 height 15
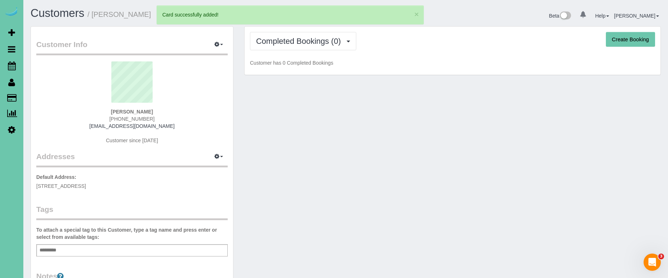
scroll to position [0, 0]
click at [292, 39] on span "Completed Bookings (0)" at bounding box center [300, 41] width 88 height 9
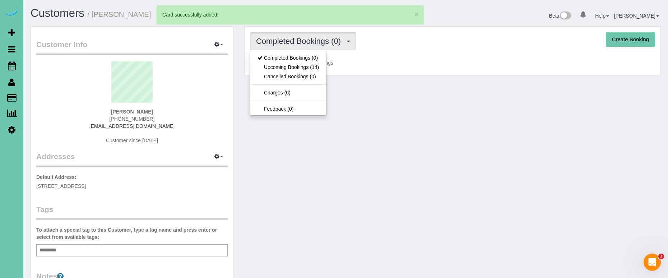
click at [292, 65] on link "Upcoming Bookings (14)" at bounding box center [288, 67] width 76 height 9
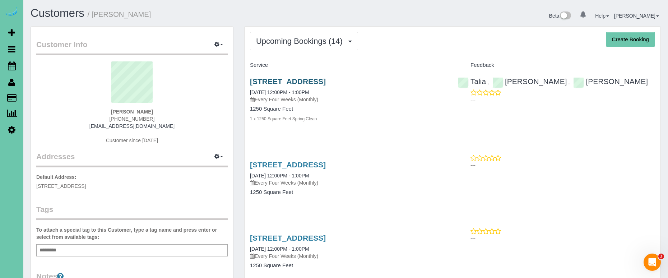
click at [281, 80] on link "635 N 42nd St, Omaha, NE 68131" at bounding box center [288, 81] width 76 height 8
click at [296, 162] on link "635 N 42nd St, Omaha, NE 68131" at bounding box center [288, 165] width 76 height 8
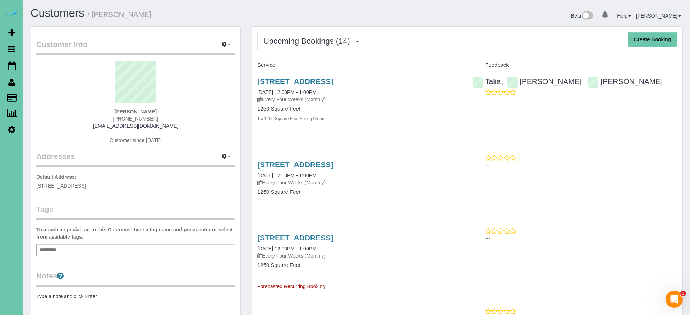
scroll to position [0, 0]
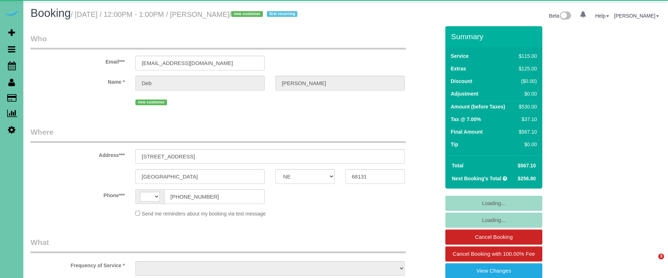
select select "NE"
select select "string:[GEOGRAPHIC_DATA]"
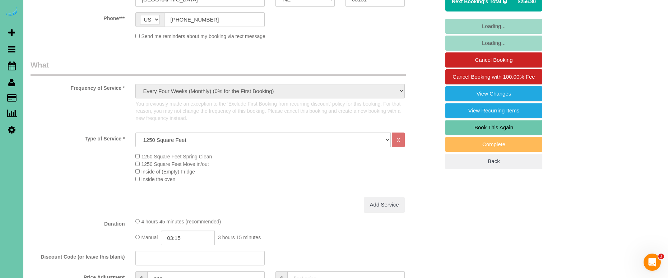
select select "object:927"
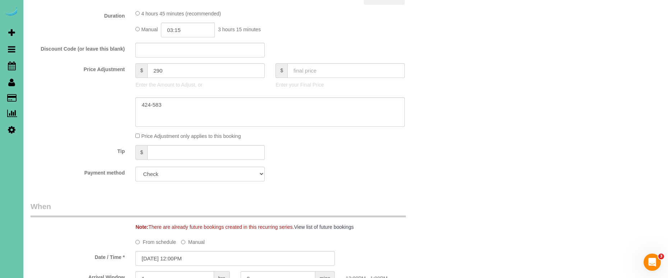
scroll to position [387, 0]
select select "string:fspay-9e3d8dcf-64ee-47f3-bd0b-d47fbd206e22"
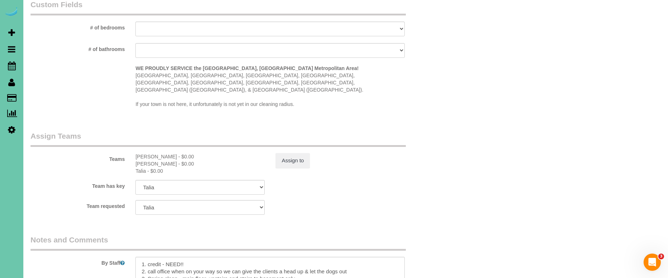
scroll to position [715, 0]
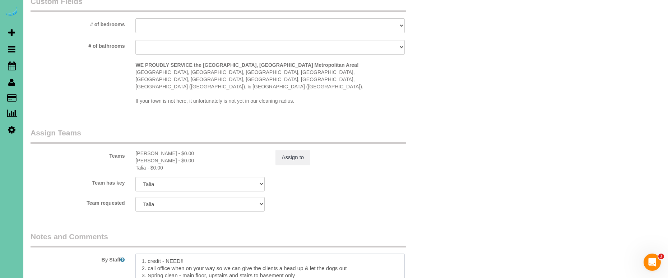
drag, startPoint x: 181, startPoint y: 241, endPoint x: 170, endPoint y: 242, distance: 11.5
click at [162, 254] on textarea at bounding box center [269, 268] width 269 height 29
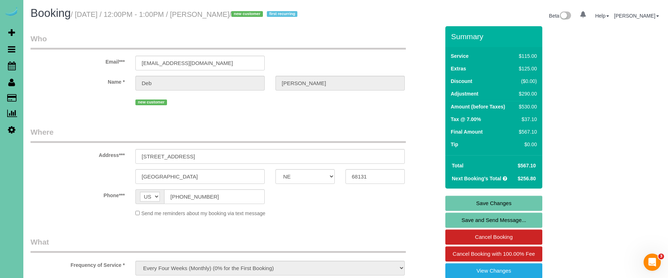
scroll to position [0, 0]
type textarea "1. credit 2. call office when on your way so we can give the clients a head up …"
click at [466, 202] on link "Save Changes" at bounding box center [494, 203] width 97 height 15
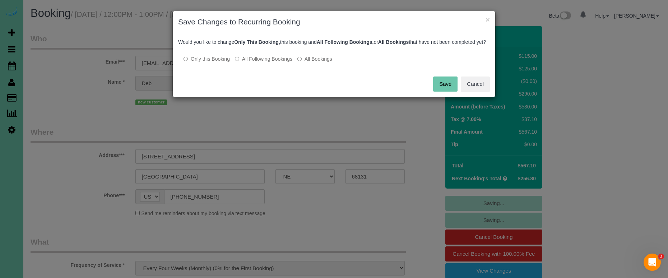
drag, startPoint x: 446, startPoint y: 95, endPoint x: 417, endPoint y: 83, distance: 31.9
click at [446, 92] on button "Save" at bounding box center [445, 84] width 24 height 15
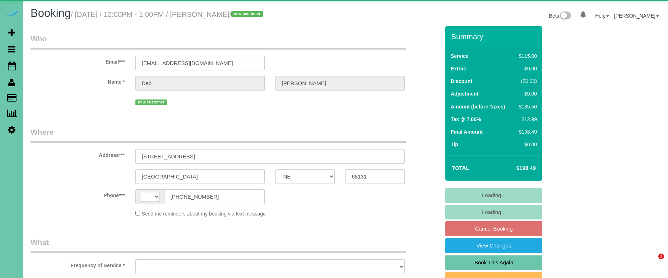
select select "NE"
select select "string:[GEOGRAPHIC_DATA]"
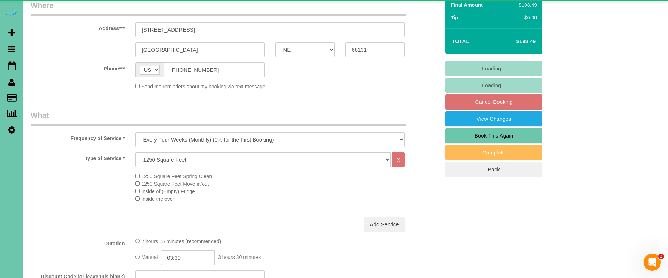
select select "object:888"
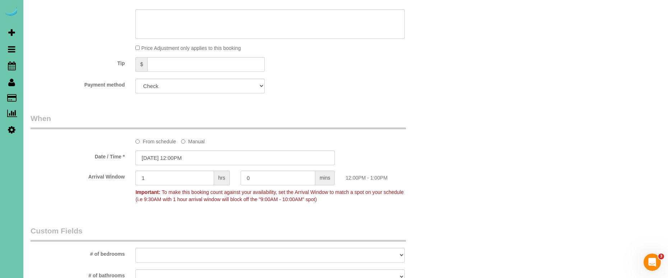
scroll to position [451, 0]
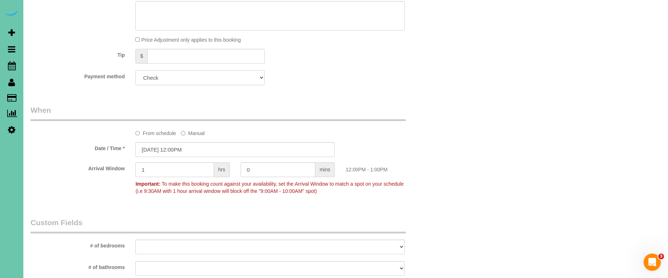
select select "string:fspay-9e3d8dcf-64ee-47f3-bd0b-d47fbd206e22"
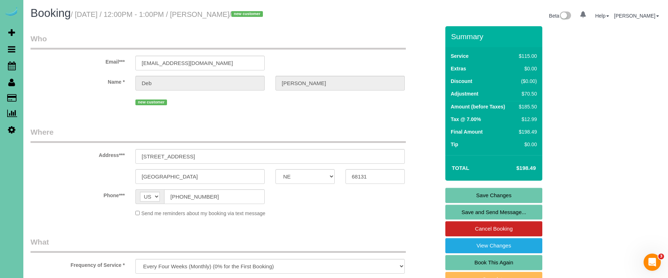
scroll to position [0, 0]
click at [482, 194] on link "Save Changes" at bounding box center [494, 195] width 97 height 15
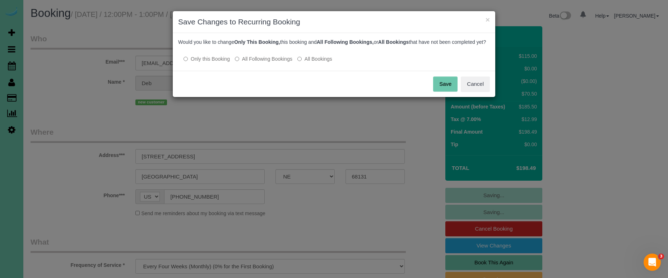
click at [257, 63] on label "All Following Bookings" at bounding box center [263, 58] width 57 height 7
click at [450, 91] on button "Save" at bounding box center [445, 84] width 24 height 15
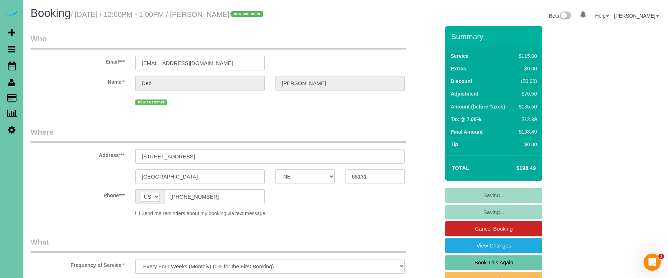
click at [158, 0] on div at bounding box center [334, 0] width 668 height 1
